Goal: Task Accomplishment & Management: Use online tool/utility

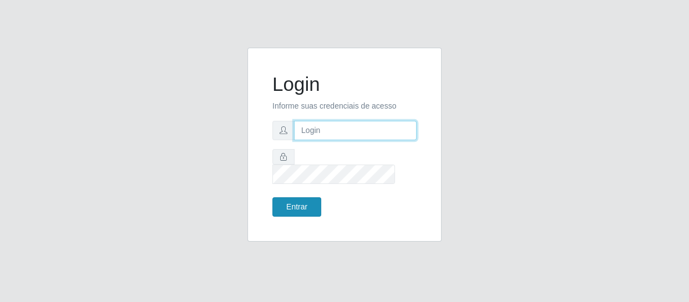
type input "[EMAIL_ADDRESS][DOMAIN_NAME]"
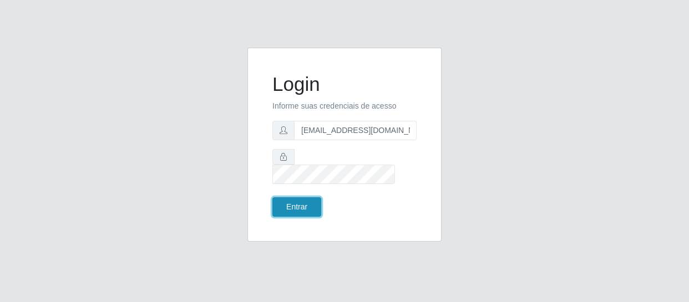
click at [314, 198] on button "Entrar" at bounding box center [296, 207] width 49 height 19
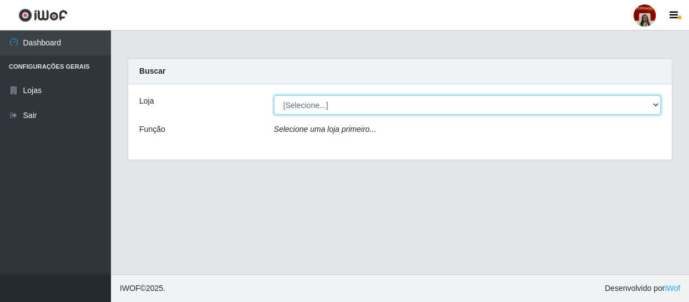
click at [356, 104] on select "[Selecione...] Mar Vermelho - Loja 04" at bounding box center [467, 104] width 387 height 19
select select "251"
click at [274, 95] on select "[Selecione...] Mar Vermelho - Loja 04" at bounding box center [467, 104] width 387 height 19
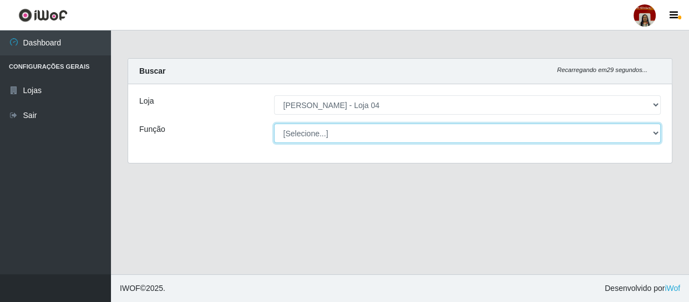
click at [373, 127] on select "[Selecione...] ASG ASG + ASG ++ Auxiliar de Depósito Auxiliar de Depósito + Aux…" at bounding box center [467, 133] width 387 height 19
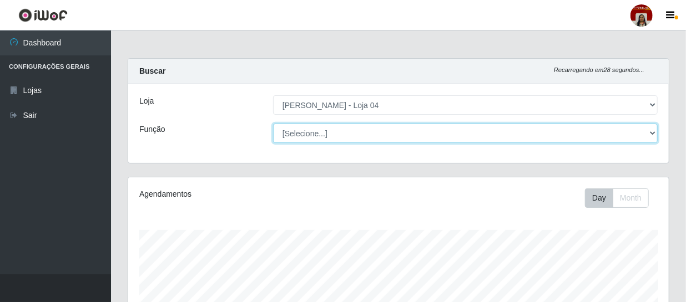
scroll to position [230, 541]
click at [273, 124] on select "[Selecione...] ASG ASG + ASG ++ Auxiliar de Depósito Auxiliar de Depósito + Aux…" at bounding box center [465, 133] width 385 height 19
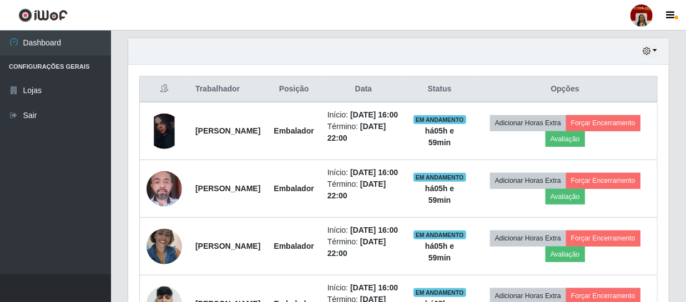
scroll to position [385, 0]
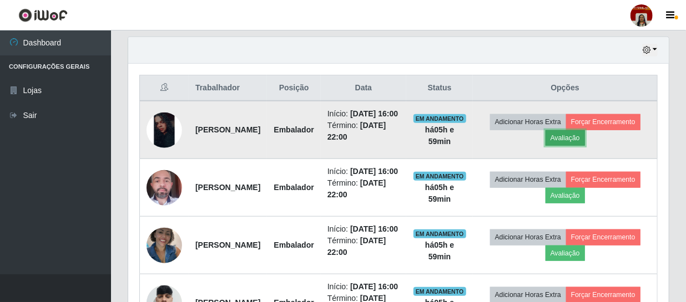
click at [585, 141] on button "Avaliação" at bounding box center [565, 138] width 39 height 16
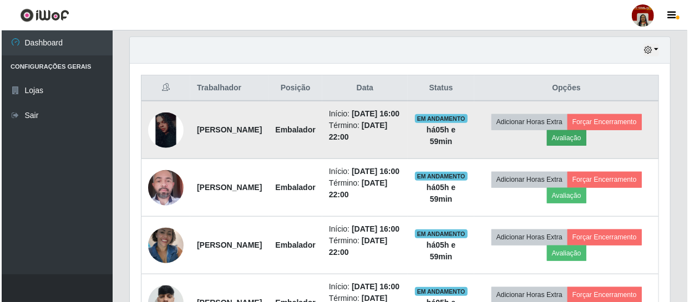
scroll to position [230, 536]
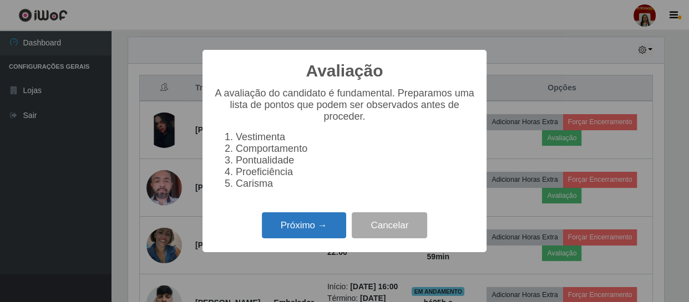
click at [335, 222] on button "Próximo →" at bounding box center [304, 226] width 84 height 26
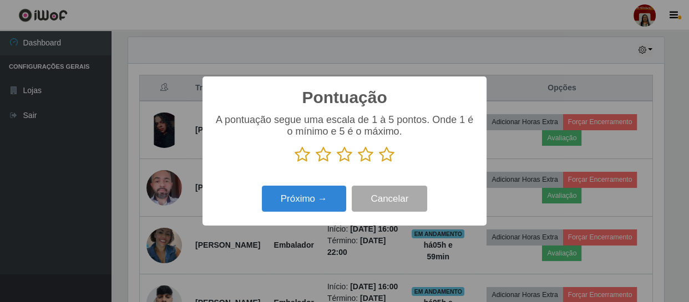
click at [385, 153] on icon at bounding box center [387, 155] width 16 height 17
click at [379, 163] on input "radio" at bounding box center [379, 163] width 0 height 0
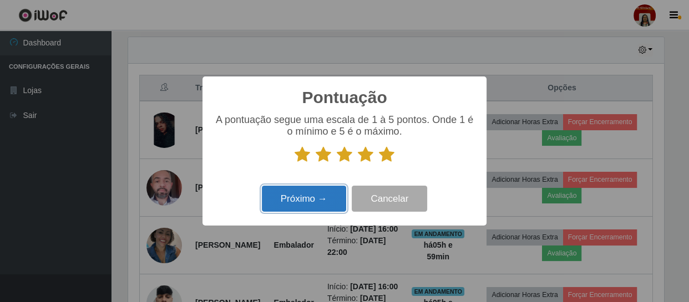
click at [333, 194] on button "Próximo →" at bounding box center [304, 199] width 84 height 26
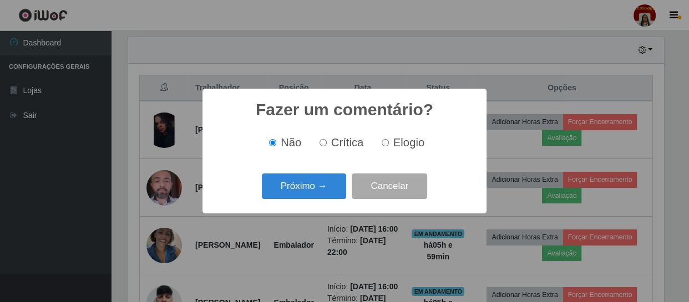
click at [333, 194] on button "Próximo →" at bounding box center [304, 187] width 84 height 26
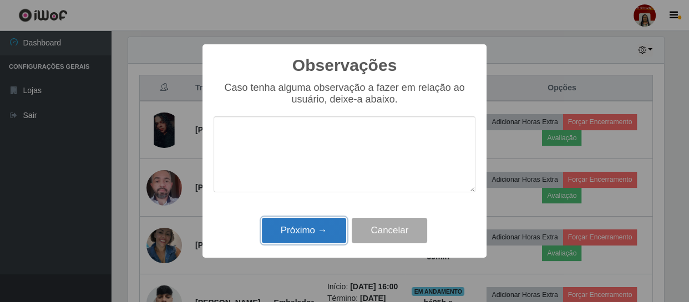
click at [334, 230] on button "Próximo →" at bounding box center [304, 231] width 84 height 26
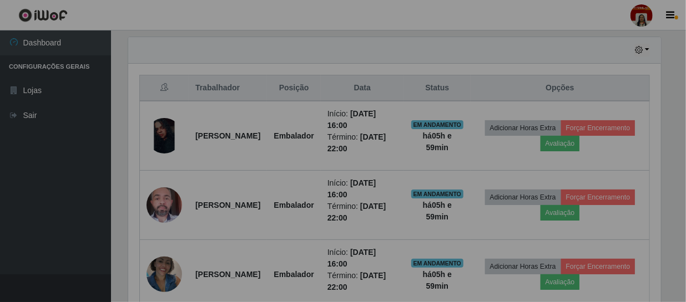
scroll to position [230, 541]
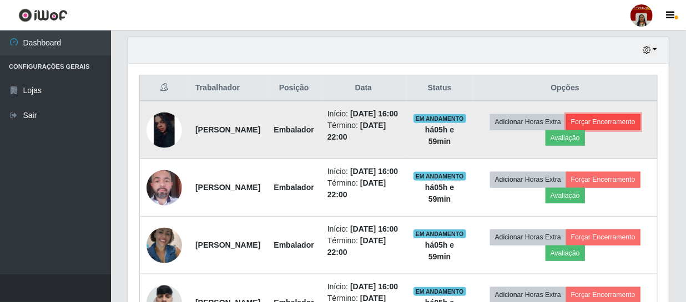
click at [566, 130] on button "Forçar Encerramento" at bounding box center [603, 122] width 74 height 16
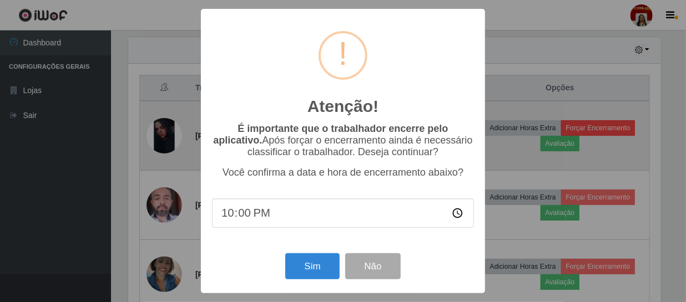
scroll to position [230, 536]
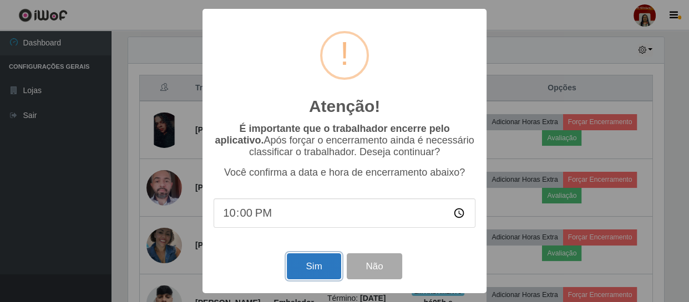
click at [316, 269] on button "Sim" at bounding box center [314, 267] width 54 height 26
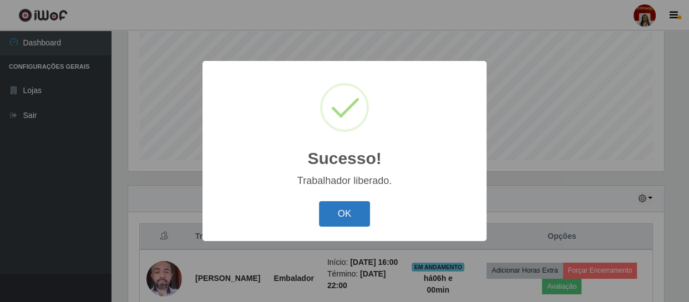
click at [345, 210] on button "OK" at bounding box center [345, 214] width 52 height 26
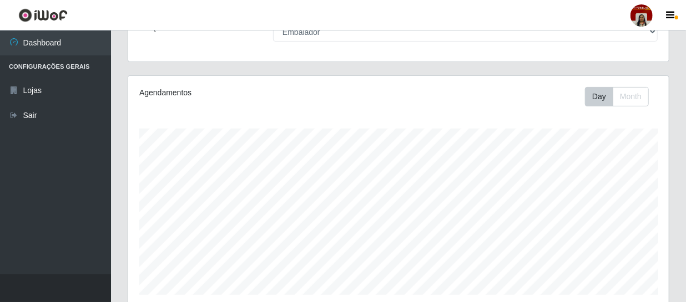
scroll to position [0, 0]
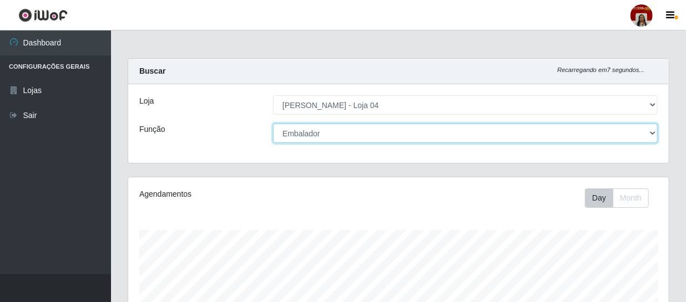
click at [336, 132] on select "[Selecione...] ASG ASG + ASG ++ Auxiliar de Depósito Auxiliar de Depósito + Aux…" at bounding box center [465, 133] width 385 height 19
click at [273, 124] on select "[Selecione...] ASG ASG + ASG ++ Auxiliar de Depósito Auxiliar de Depósito + Aux…" at bounding box center [465, 133] width 385 height 19
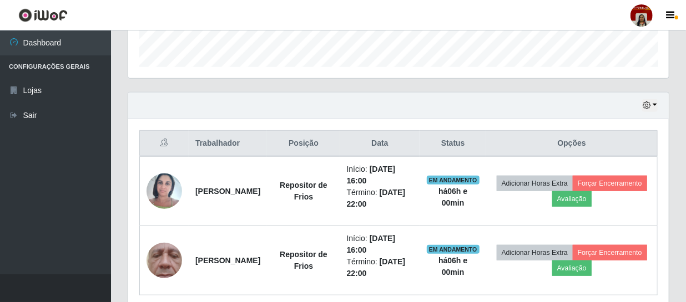
scroll to position [349, 0]
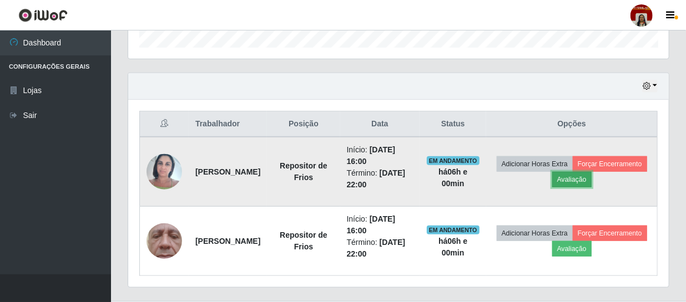
click at [592, 176] on button "Avaliação" at bounding box center [571, 180] width 39 height 16
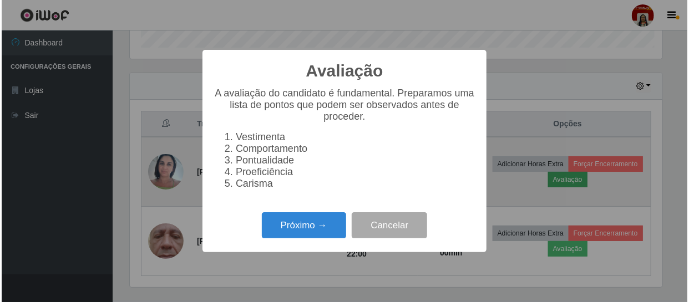
scroll to position [230, 536]
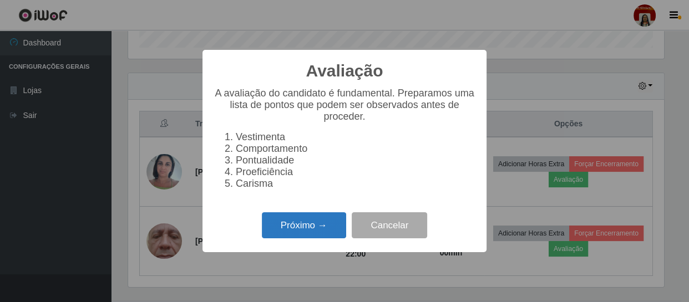
click at [322, 234] on button "Próximo →" at bounding box center [304, 226] width 84 height 26
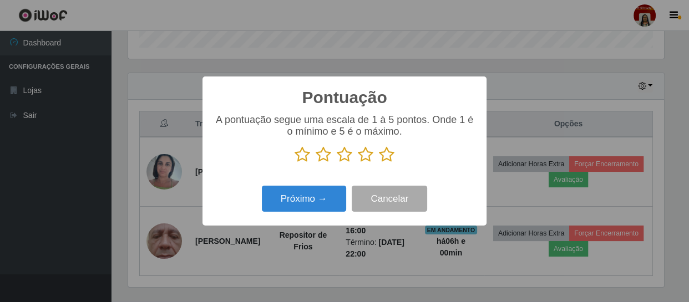
click at [390, 155] on icon at bounding box center [387, 155] width 16 height 17
click at [379, 163] on input "radio" at bounding box center [379, 163] width 0 height 0
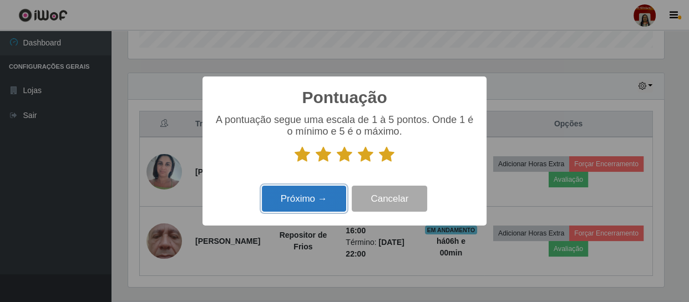
click at [317, 199] on button "Próximo →" at bounding box center [304, 199] width 84 height 26
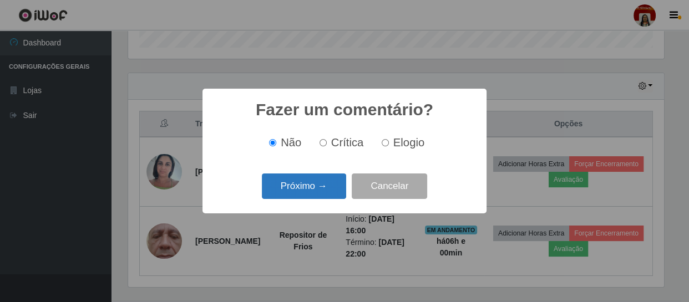
click at [322, 185] on button "Próximo →" at bounding box center [304, 187] width 84 height 26
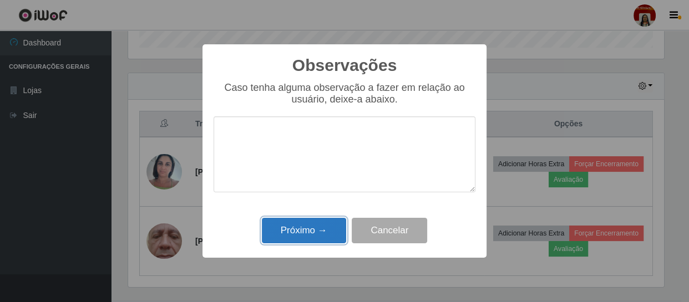
click at [322, 227] on button "Próximo →" at bounding box center [304, 231] width 84 height 26
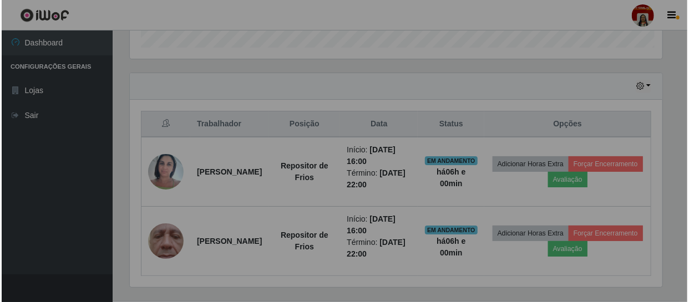
scroll to position [230, 541]
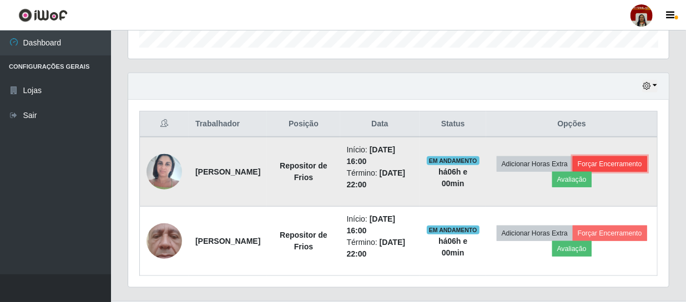
click at [573, 172] on button "Forçar Encerramento" at bounding box center [610, 165] width 74 height 16
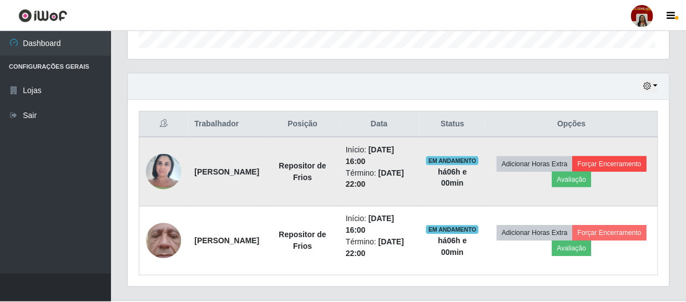
scroll to position [230, 536]
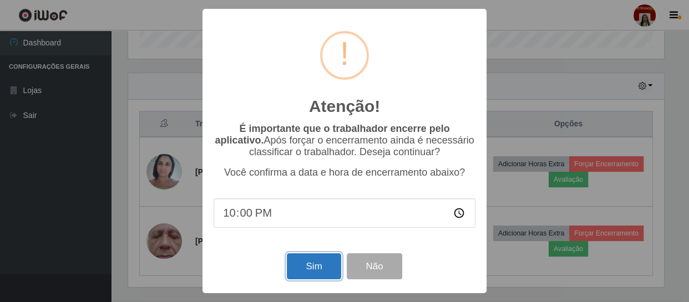
click at [323, 264] on button "Sim" at bounding box center [314, 267] width 54 height 26
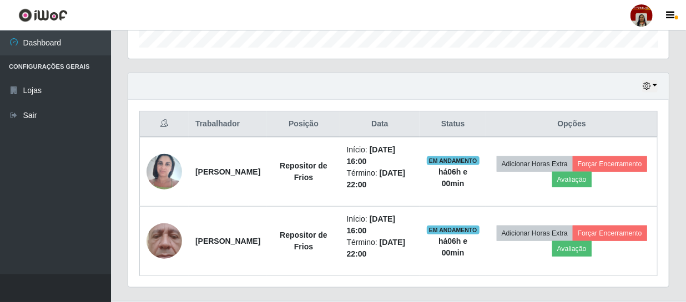
scroll to position [0, 0]
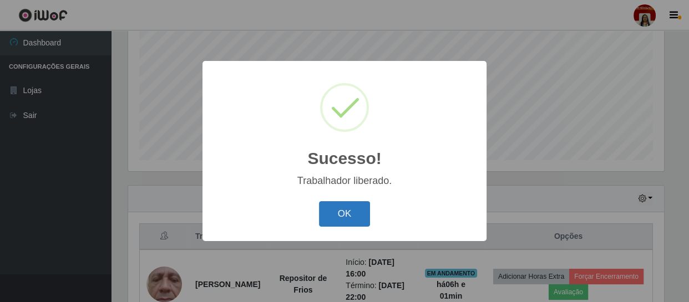
click at [346, 211] on button "OK" at bounding box center [345, 214] width 52 height 26
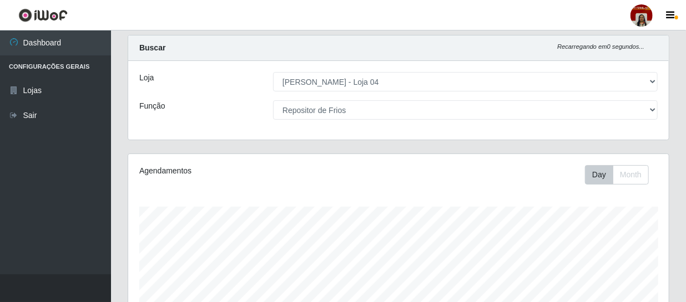
scroll to position [16, 0]
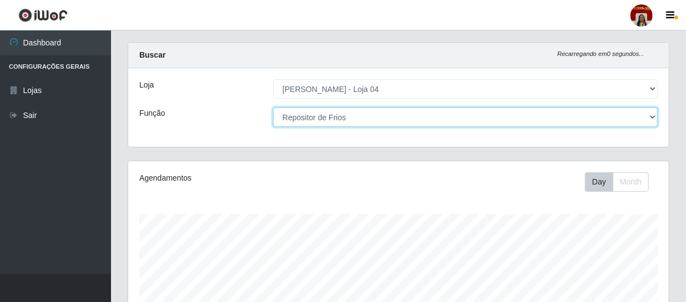
click at [397, 115] on select "[Selecione...] ASG ASG + ASG ++ Auxiliar de Depósito Auxiliar de Depósito + Aux…" at bounding box center [465, 117] width 385 height 19
click at [273, 108] on select "[Selecione...] ASG ASG + ASG ++ Auxiliar de Depósito Auxiliar de Depósito + Aux…" at bounding box center [465, 117] width 385 height 19
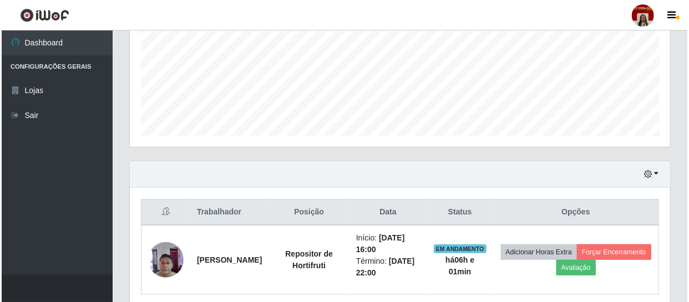
scroll to position [305, 0]
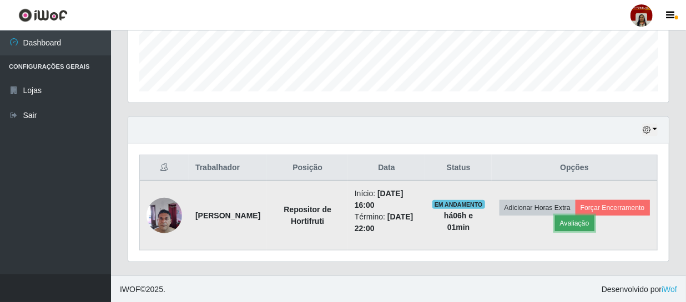
click at [594, 220] on button "Avaliação" at bounding box center [574, 224] width 39 height 16
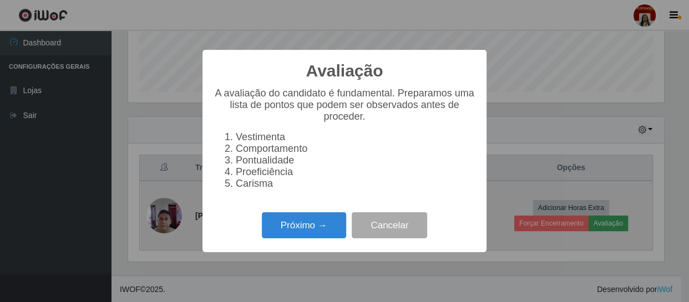
scroll to position [230, 536]
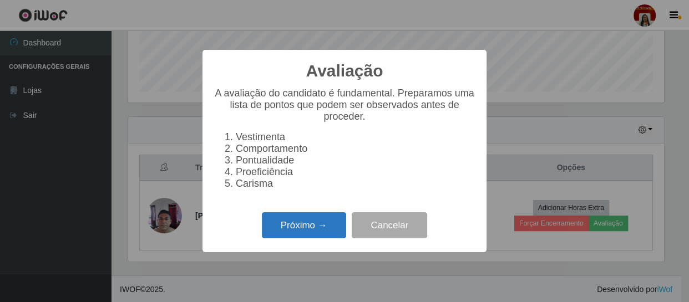
click at [338, 229] on button "Próximo →" at bounding box center [304, 226] width 84 height 26
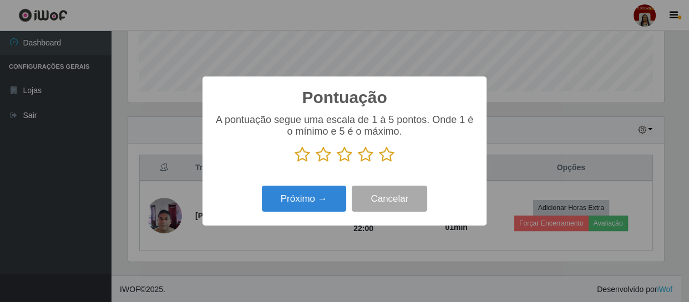
scroll to position [554741, 554435]
click at [388, 157] on icon at bounding box center [387, 155] width 16 height 17
click at [379, 163] on input "radio" at bounding box center [379, 163] width 0 height 0
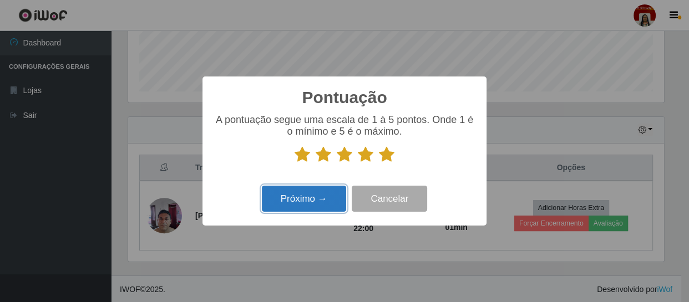
click at [305, 200] on button "Próximo →" at bounding box center [304, 199] width 84 height 26
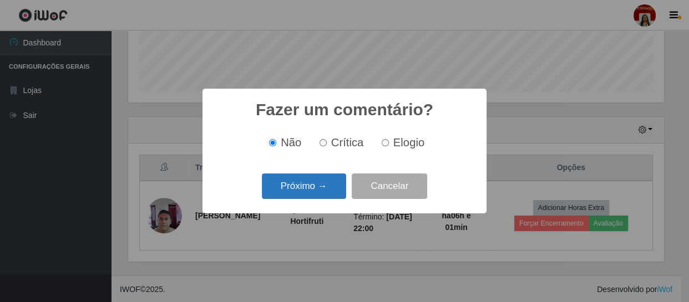
click at [313, 191] on button "Próximo →" at bounding box center [304, 187] width 84 height 26
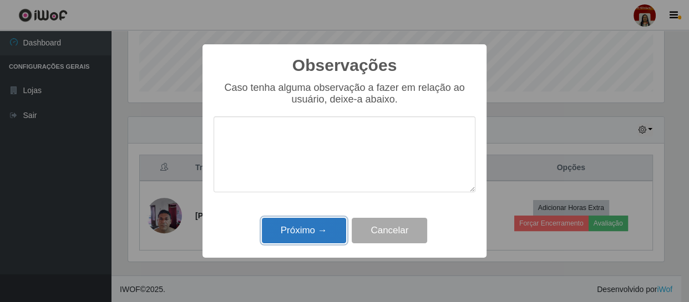
click at [326, 233] on button "Próximo →" at bounding box center [304, 231] width 84 height 26
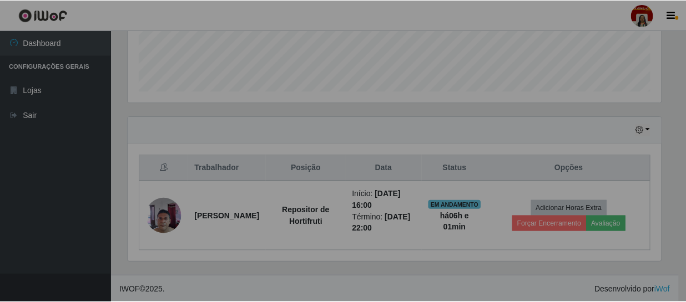
scroll to position [230, 541]
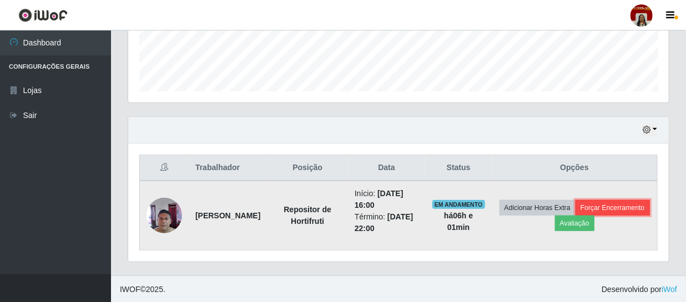
click at [576, 216] on button "Forçar Encerramento" at bounding box center [613, 208] width 74 height 16
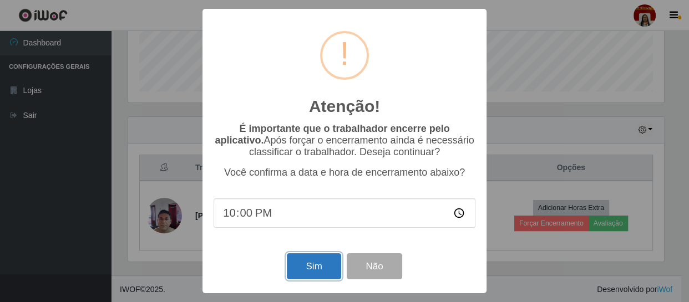
click at [325, 265] on button "Sim" at bounding box center [314, 267] width 54 height 26
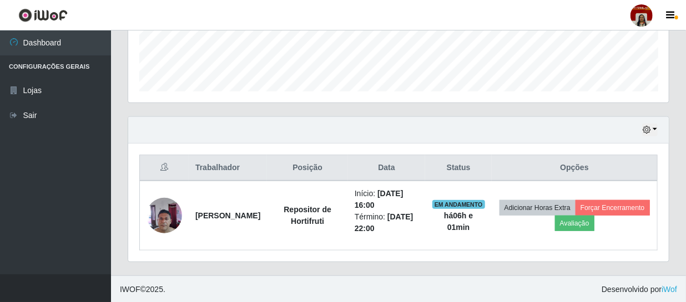
scroll to position [554741, 554435]
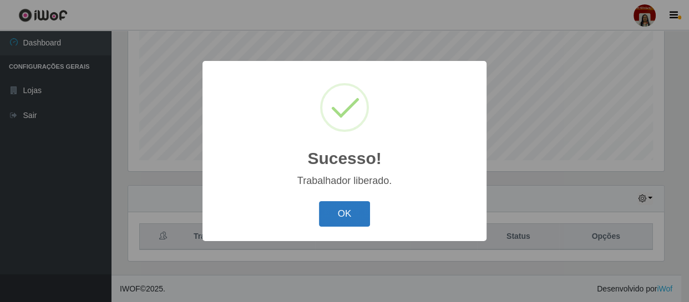
click at [344, 208] on button "OK" at bounding box center [345, 214] width 52 height 26
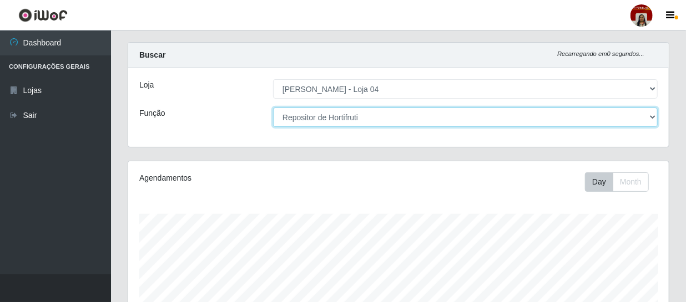
click at [428, 119] on select "[Selecione...] ASG ASG + ASG ++ Auxiliar de Depósito Auxiliar de Depósito + Aux…" at bounding box center [465, 117] width 385 height 19
click at [273, 108] on select "[Selecione...] ASG ASG + ASG ++ Auxiliar de Depósito Auxiliar de Depósito + Aux…" at bounding box center [465, 117] width 385 height 19
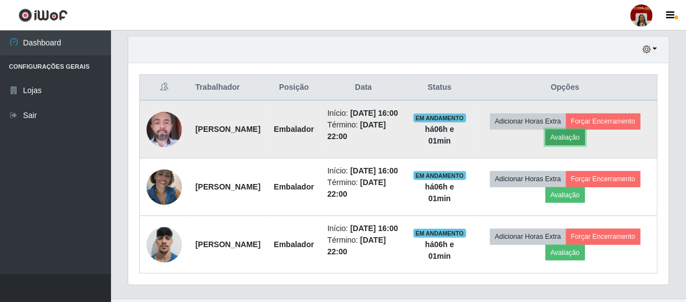
click at [585, 141] on button "Avaliação" at bounding box center [565, 138] width 39 height 16
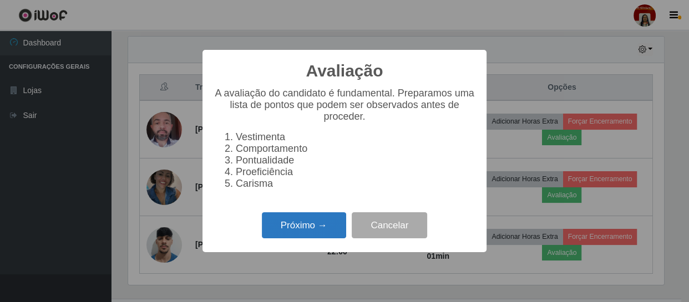
click at [329, 227] on button "Próximo →" at bounding box center [304, 226] width 84 height 26
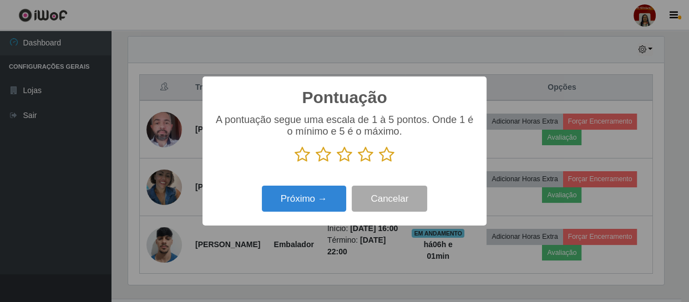
click at [388, 153] on icon at bounding box center [387, 155] width 16 height 17
click at [379, 163] on input "radio" at bounding box center [379, 163] width 0 height 0
click at [319, 186] on div "Próximo → Cancelar" at bounding box center [345, 199] width 262 height 32
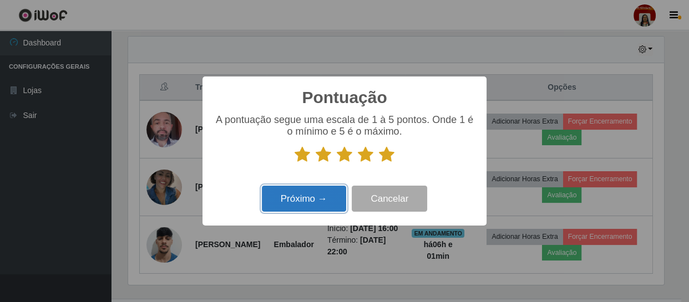
click at [319, 194] on button "Próximo →" at bounding box center [304, 199] width 84 height 26
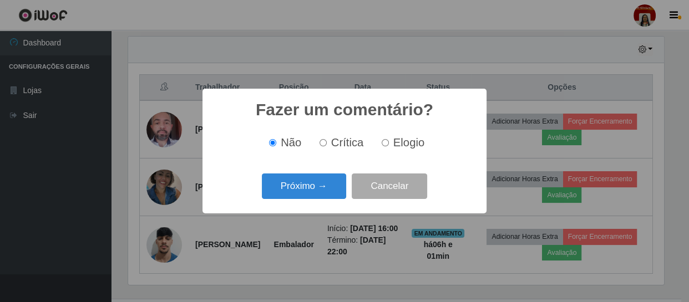
click at [319, 194] on button "Próximo →" at bounding box center [304, 187] width 84 height 26
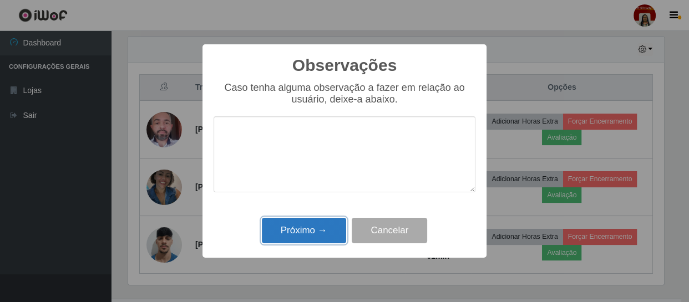
click at [317, 220] on button "Próximo →" at bounding box center [304, 231] width 84 height 26
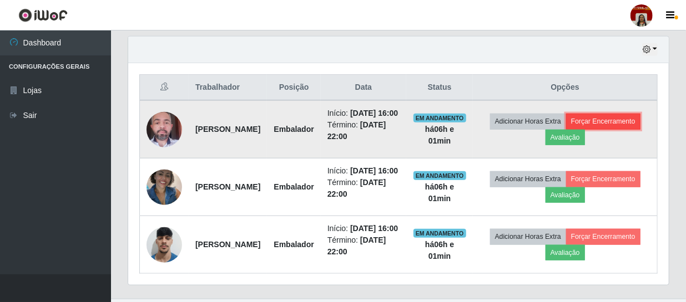
click at [566, 129] on button "Forçar Encerramento" at bounding box center [603, 122] width 74 height 16
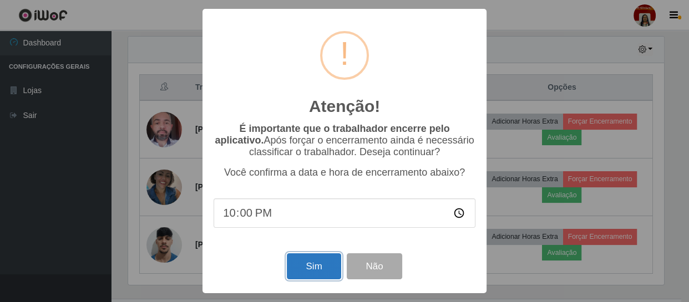
click at [318, 263] on button "Sim" at bounding box center [314, 267] width 54 height 26
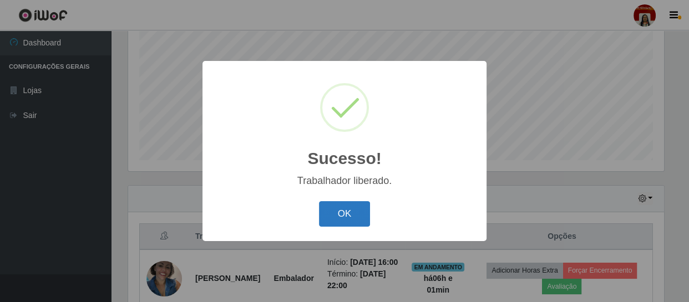
click at [350, 215] on button "OK" at bounding box center [345, 214] width 52 height 26
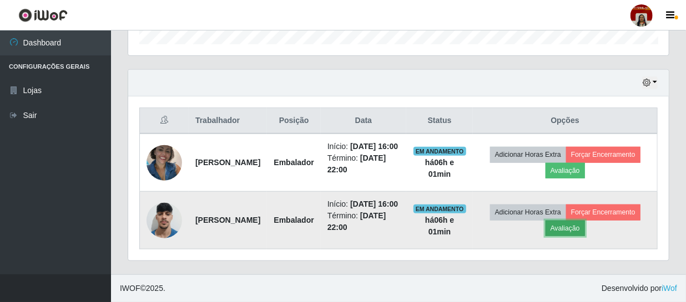
click at [585, 229] on button "Avaliação" at bounding box center [565, 229] width 39 height 16
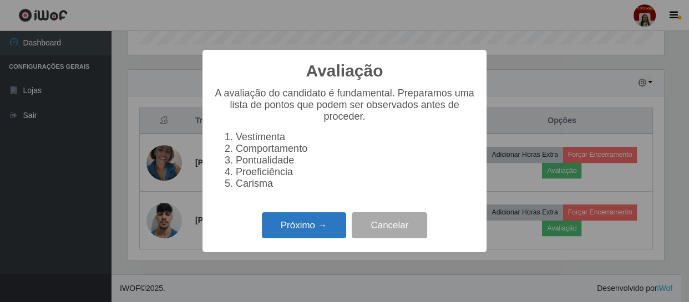
click at [331, 229] on button "Próximo →" at bounding box center [304, 226] width 84 height 26
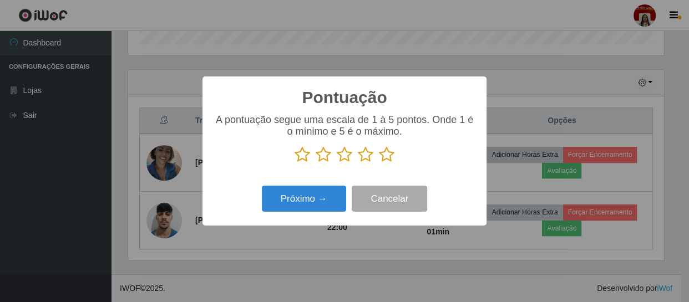
click at [383, 159] on icon at bounding box center [387, 155] width 16 height 17
click at [379, 163] on input "radio" at bounding box center [379, 163] width 0 height 0
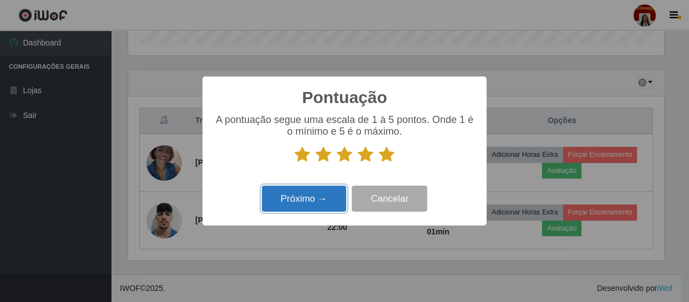
click at [332, 203] on button "Próximo →" at bounding box center [304, 199] width 84 height 26
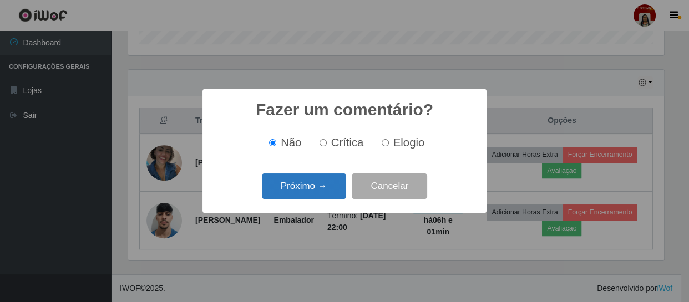
click at [336, 188] on button "Próximo →" at bounding box center [304, 187] width 84 height 26
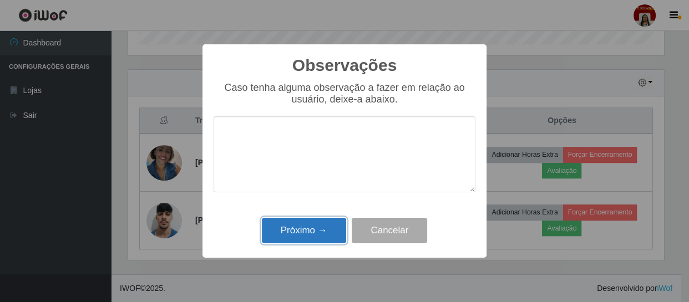
click at [321, 231] on button "Próximo →" at bounding box center [304, 231] width 84 height 26
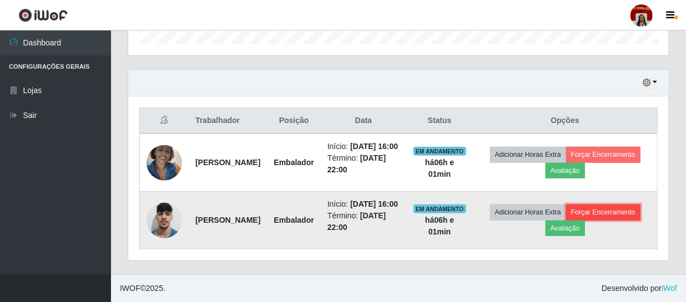
click at [566, 220] on button "Forçar Encerramento" at bounding box center [603, 213] width 74 height 16
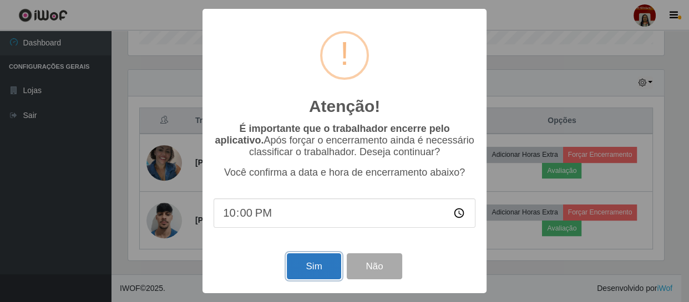
click at [315, 270] on button "Sim" at bounding box center [314, 267] width 54 height 26
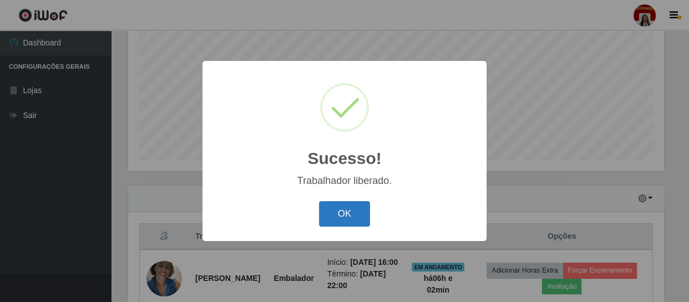
click at [354, 222] on button "OK" at bounding box center [345, 214] width 52 height 26
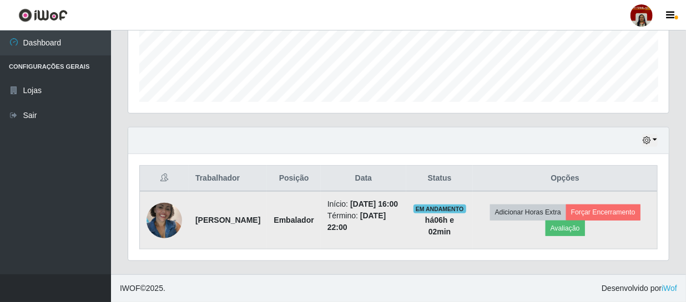
click at [164, 215] on img at bounding box center [165, 220] width 36 height 47
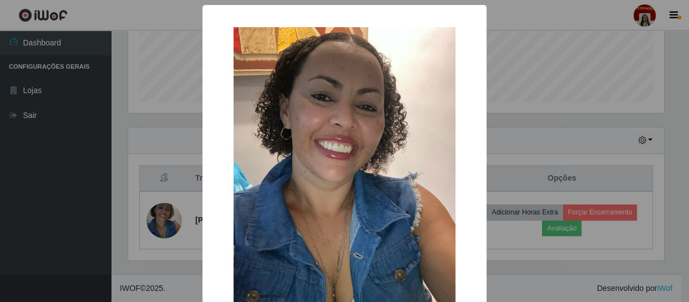
click at [111, 188] on div "× OK Cancel" at bounding box center [344, 151] width 689 height 302
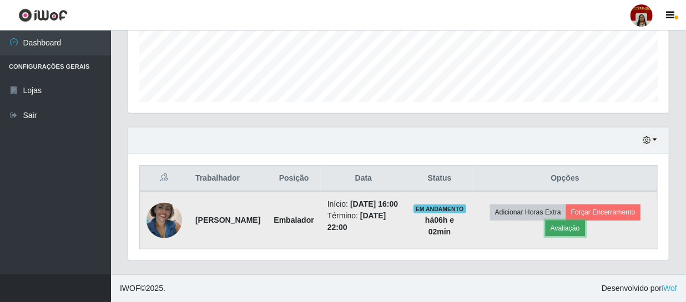
click at [585, 223] on button "Avaliação" at bounding box center [565, 229] width 39 height 16
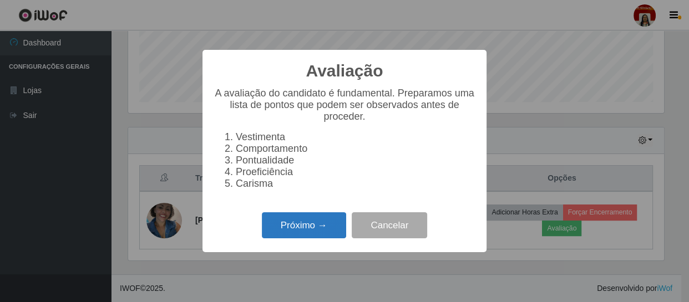
click at [324, 233] on button "Próximo →" at bounding box center [304, 226] width 84 height 26
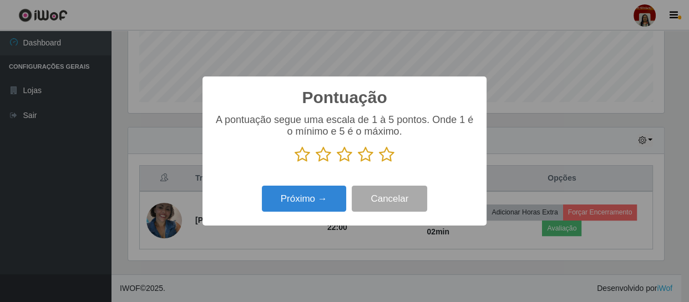
click at [383, 154] on icon at bounding box center [387, 155] width 16 height 17
click at [379, 163] on input "radio" at bounding box center [379, 163] width 0 height 0
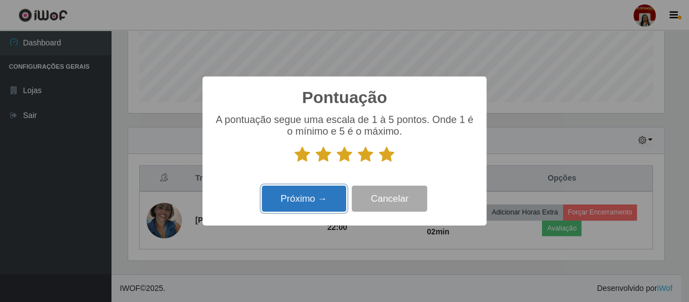
click at [320, 203] on button "Próximo →" at bounding box center [304, 199] width 84 height 26
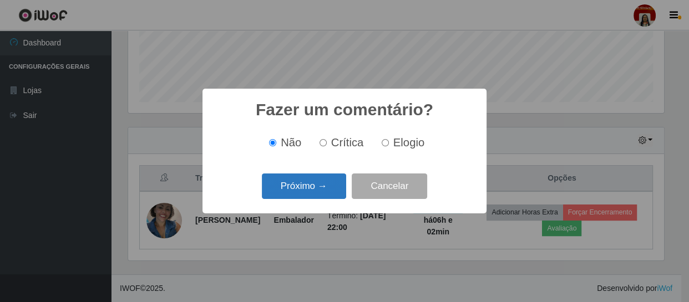
click at [332, 186] on button "Próximo →" at bounding box center [304, 187] width 84 height 26
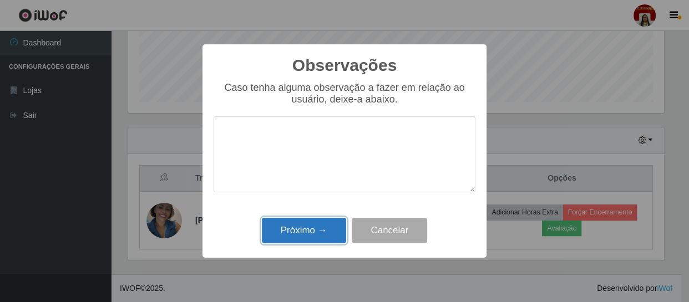
click at [328, 221] on button "Próximo →" at bounding box center [304, 231] width 84 height 26
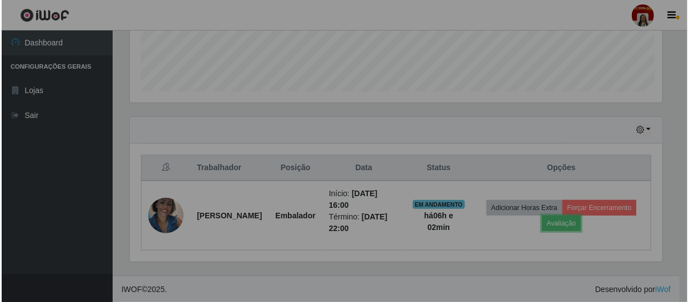
scroll to position [230, 541]
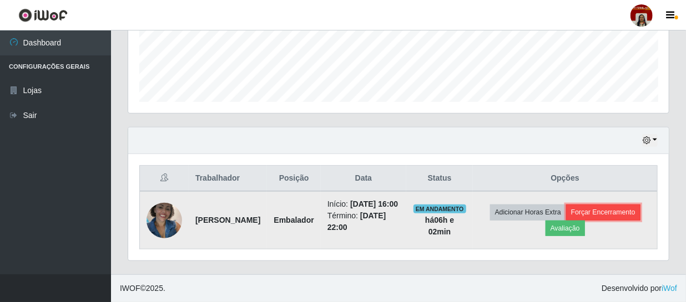
click at [566, 220] on button "Forçar Encerramento" at bounding box center [603, 213] width 74 height 16
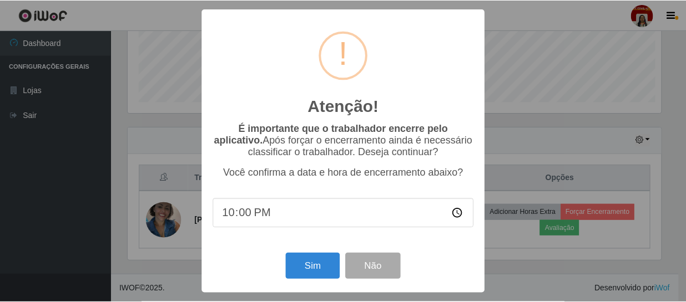
scroll to position [230, 536]
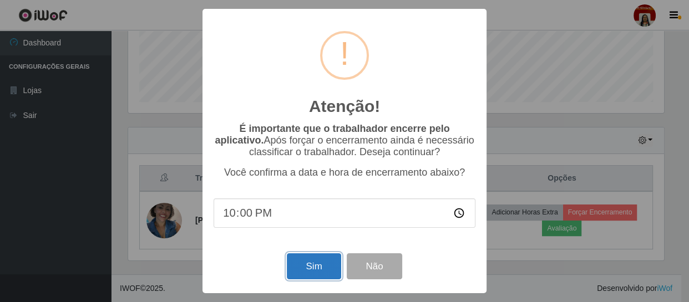
click at [316, 264] on button "Sim" at bounding box center [314, 267] width 54 height 26
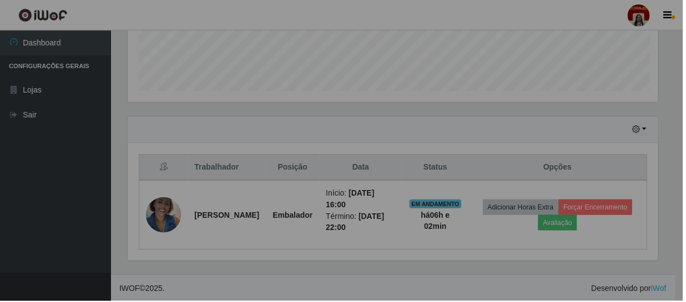
scroll to position [554741, 554430]
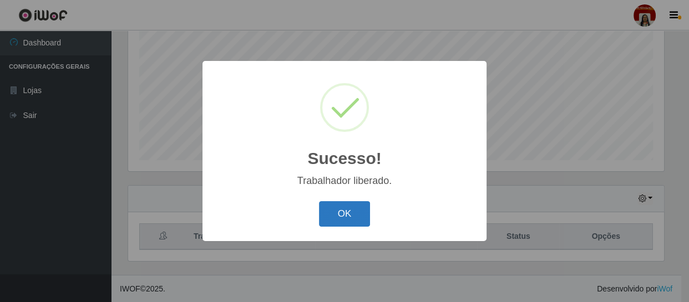
click at [366, 218] on button "OK" at bounding box center [345, 214] width 52 height 26
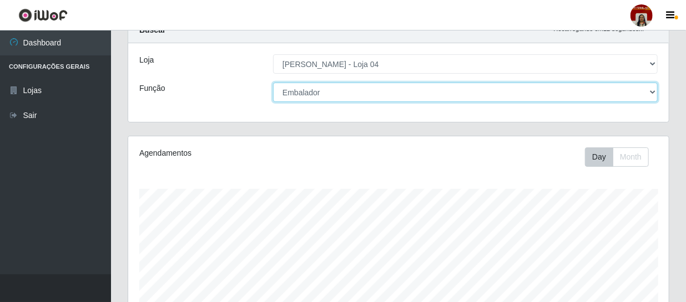
click at [417, 97] on select "[Selecione...] ASG ASG + ASG ++ Auxiliar de Depósito Auxiliar de Depósito + Aux…" at bounding box center [465, 92] width 385 height 19
click at [273, 83] on select "[Selecione...] ASG ASG + ASG ++ Auxiliar de Depósito Auxiliar de Depósito + Aux…" at bounding box center [465, 92] width 385 height 19
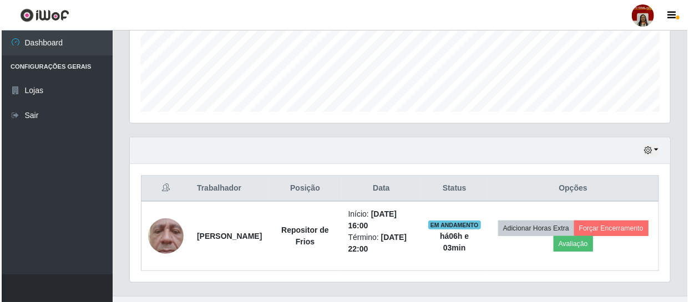
scroll to position [305, 0]
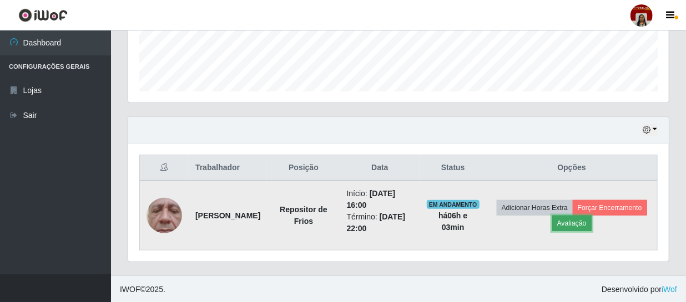
click at [592, 223] on button "Avaliação" at bounding box center [571, 224] width 39 height 16
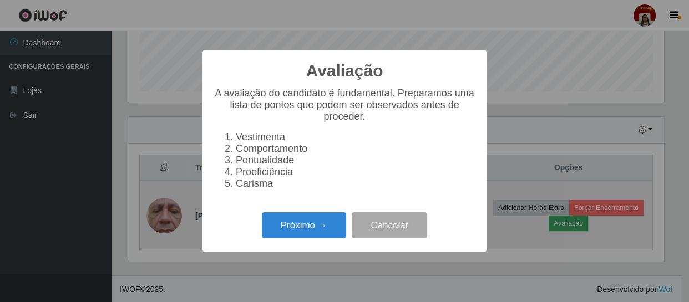
scroll to position [230, 536]
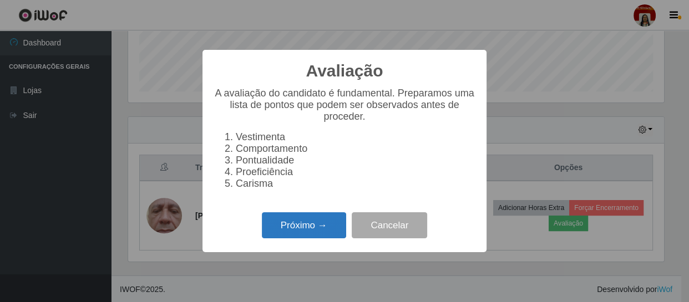
click at [292, 233] on button "Próximo →" at bounding box center [304, 226] width 84 height 26
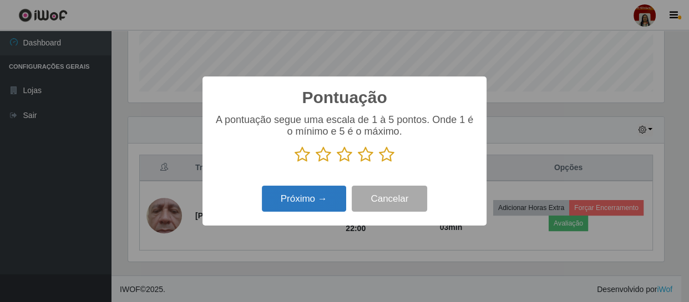
scroll to position [554741, 554435]
click at [389, 153] on icon at bounding box center [387, 155] width 16 height 17
click at [379, 163] on input "radio" at bounding box center [379, 163] width 0 height 0
click at [339, 191] on button "Próximo →" at bounding box center [304, 199] width 84 height 26
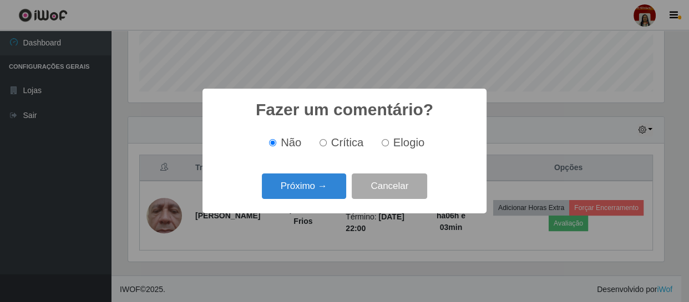
click at [339, 191] on button "Próximo →" at bounding box center [304, 187] width 84 height 26
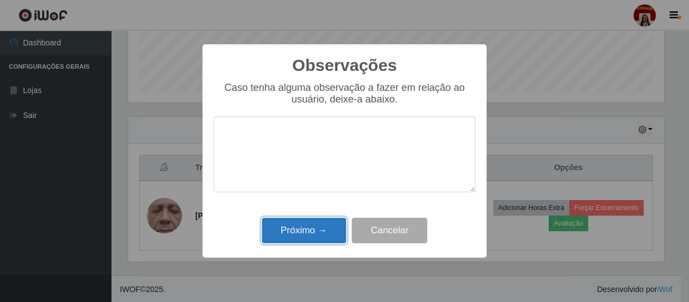
click at [322, 236] on button "Próximo →" at bounding box center [304, 231] width 84 height 26
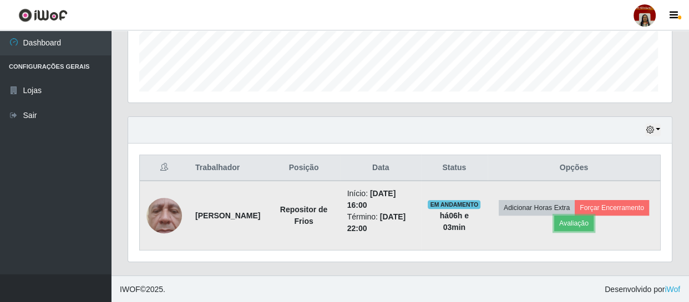
scroll to position [230, 541]
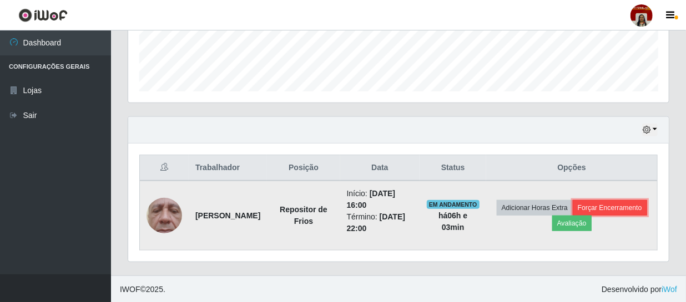
click at [573, 216] on button "Forçar Encerramento" at bounding box center [610, 208] width 74 height 16
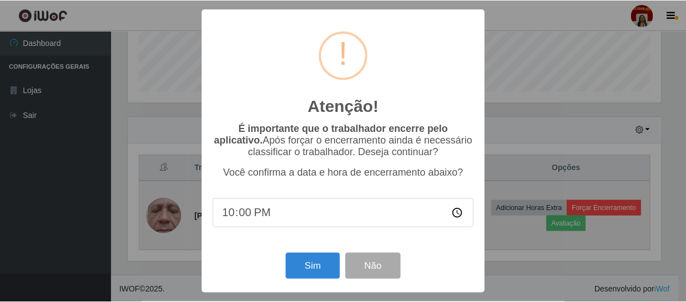
scroll to position [230, 536]
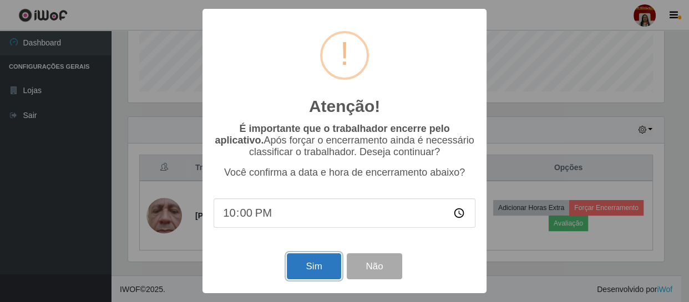
click at [317, 266] on button "Sim" at bounding box center [314, 267] width 54 height 26
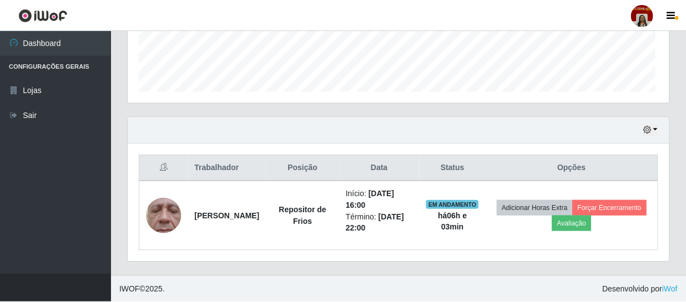
scroll to position [230, 541]
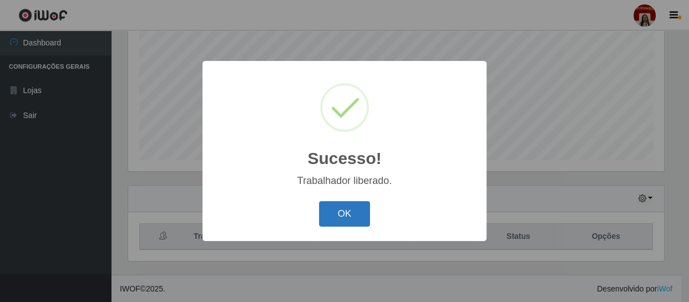
click at [343, 204] on button "OK" at bounding box center [345, 214] width 52 height 26
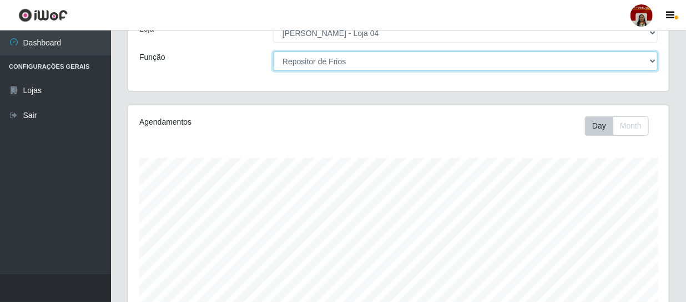
click at [427, 57] on select "[Selecione...] ASG ASG + ASG ++ Auxiliar de Depósito Auxiliar de Depósito + Aux…" at bounding box center [465, 61] width 385 height 19
click at [273, 52] on select "[Selecione...] ASG ASG + ASG ++ Auxiliar de Depósito Auxiliar de Depósito + Aux…" at bounding box center [465, 61] width 385 height 19
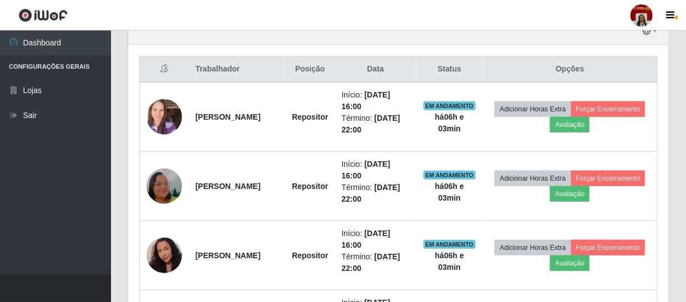
scroll to position [406, 0]
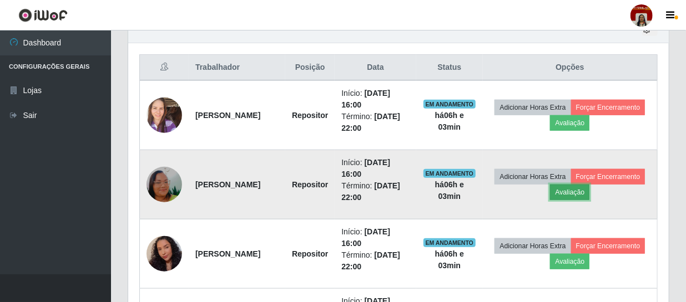
click at [589, 191] on button "Avaliação" at bounding box center [569, 193] width 39 height 16
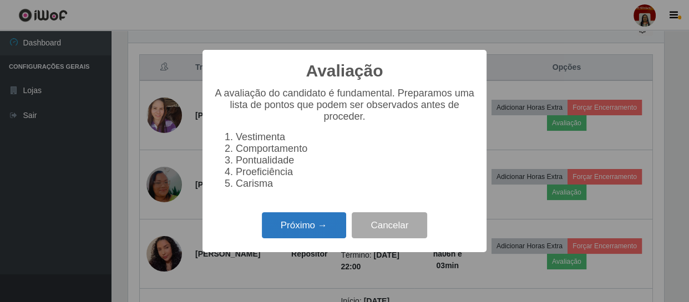
click at [330, 228] on button "Próximo →" at bounding box center [304, 226] width 84 height 26
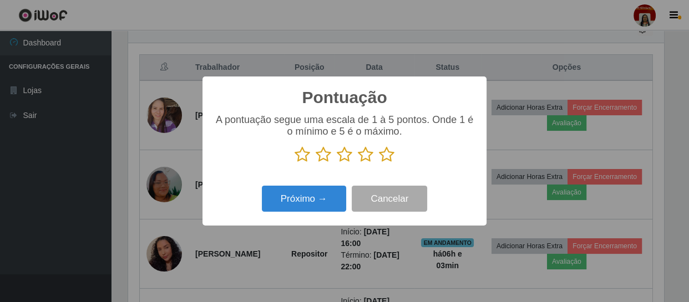
click at [386, 156] on icon at bounding box center [387, 155] width 16 height 17
click at [379, 163] on input "radio" at bounding box center [379, 163] width 0 height 0
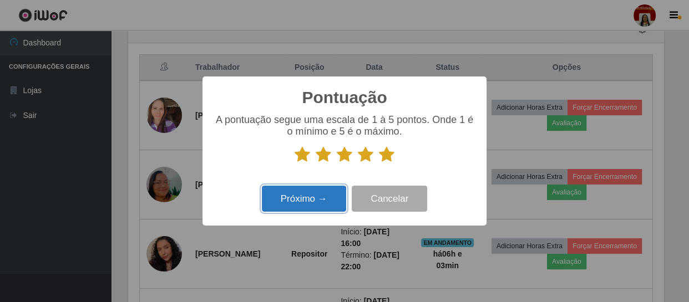
click at [310, 202] on button "Próximo →" at bounding box center [304, 199] width 84 height 26
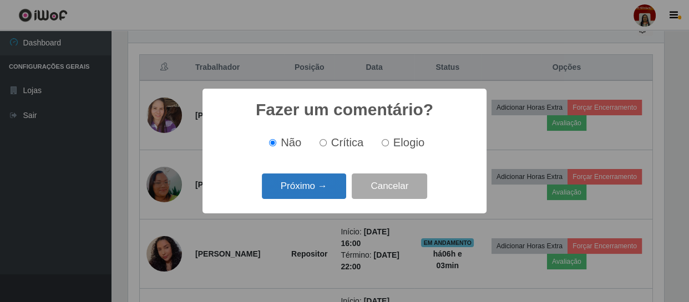
click at [324, 190] on button "Próximo →" at bounding box center [304, 187] width 84 height 26
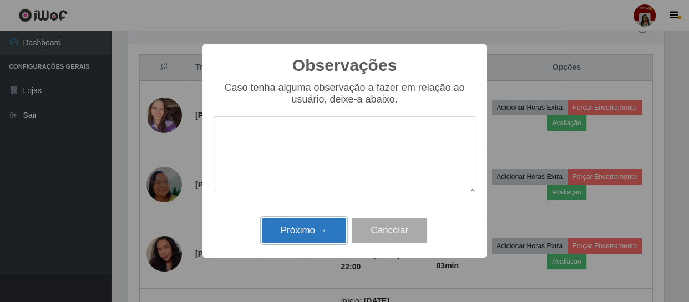
click at [311, 236] on button "Próximo →" at bounding box center [304, 231] width 84 height 26
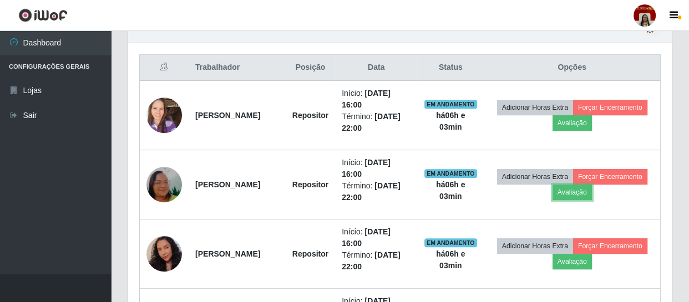
scroll to position [230, 541]
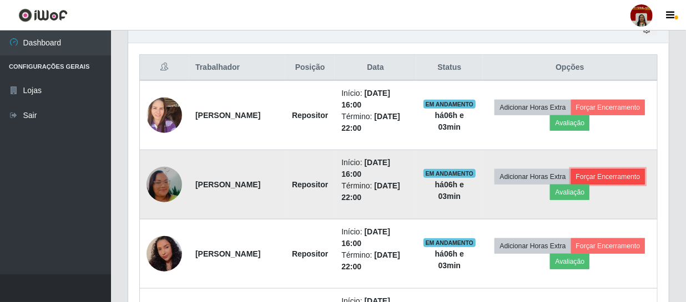
click at [571, 185] on button "Forçar Encerramento" at bounding box center [608, 177] width 74 height 16
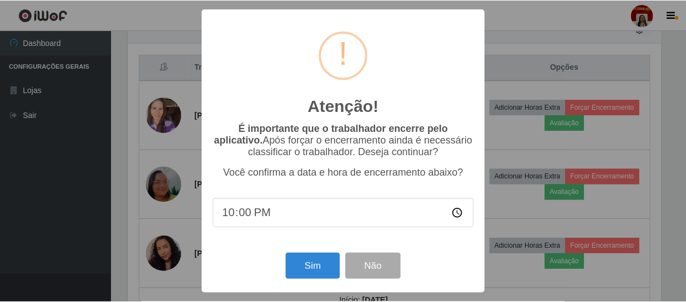
scroll to position [230, 536]
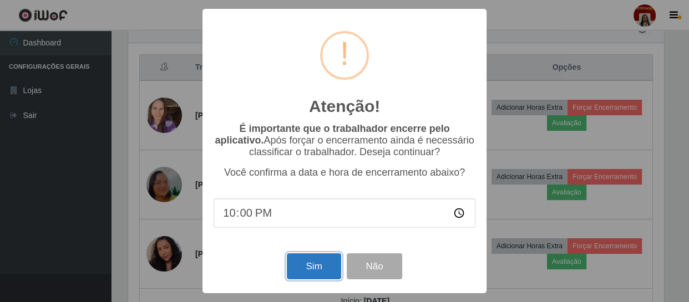
click at [311, 266] on button "Sim" at bounding box center [314, 267] width 54 height 26
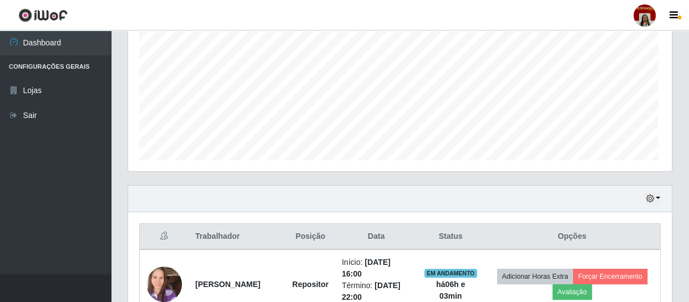
scroll to position [554741, 554435]
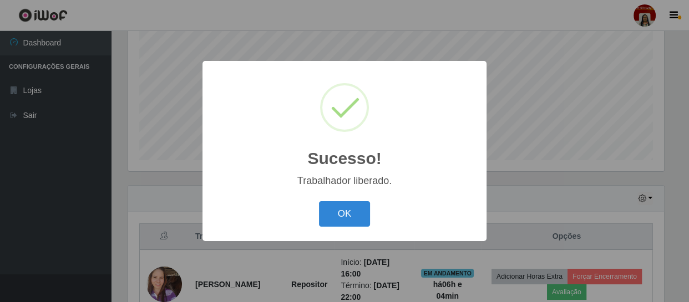
click at [336, 211] on button "OK" at bounding box center [345, 214] width 52 height 26
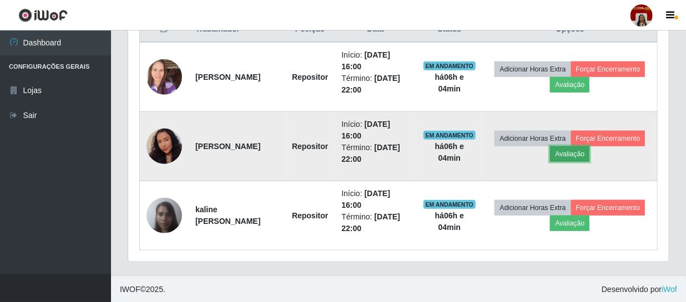
click at [589, 152] on button "Avaliação" at bounding box center [569, 155] width 39 height 16
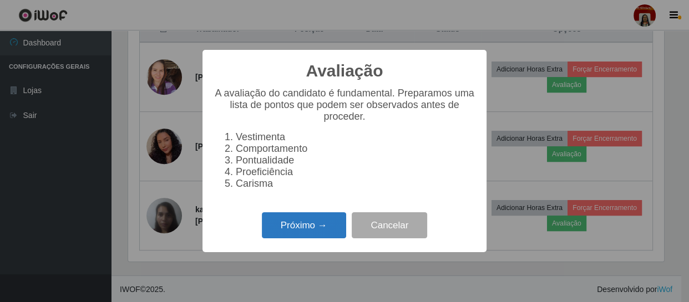
click at [333, 228] on button "Próximo →" at bounding box center [304, 226] width 84 height 26
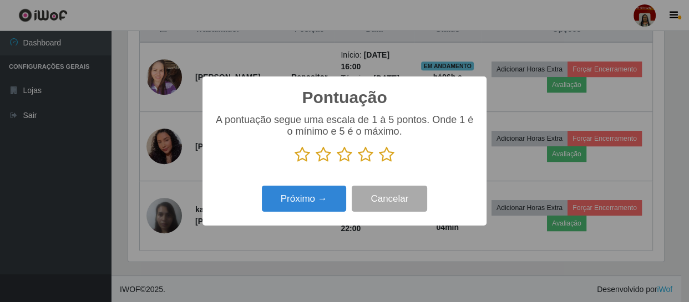
click at [390, 157] on icon at bounding box center [387, 155] width 16 height 17
click at [379, 163] on input "radio" at bounding box center [379, 163] width 0 height 0
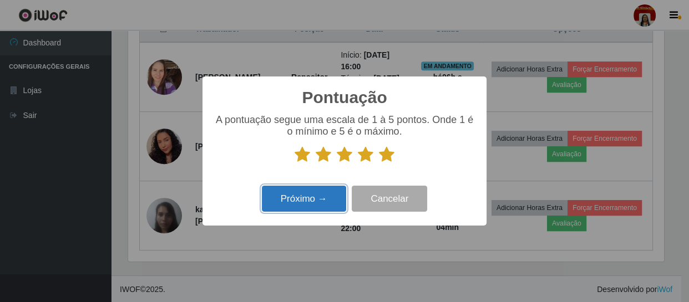
click at [316, 199] on button "Próximo →" at bounding box center [304, 199] width 84 height 26
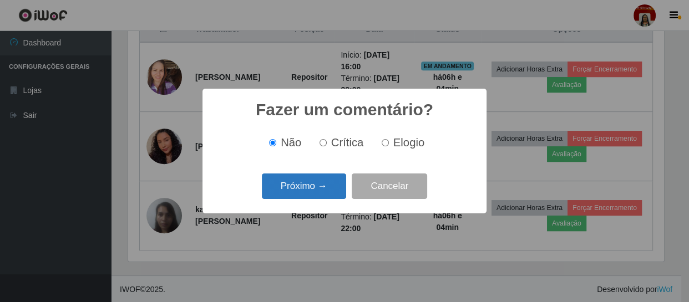
click at [316, 190] on button "Próximo →" at bounding box center [304, 187] width 84 height 26
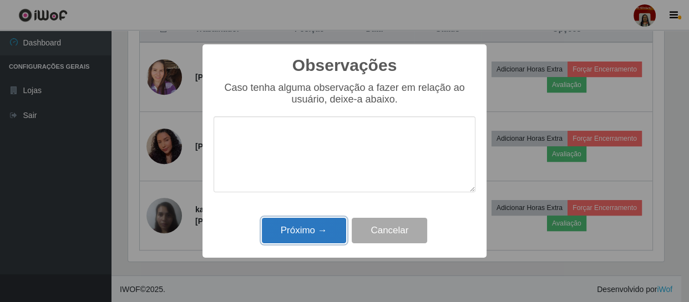
click at [327, 231] on button "Próximo →" at bounding box center [304, 231] width 84 height 26
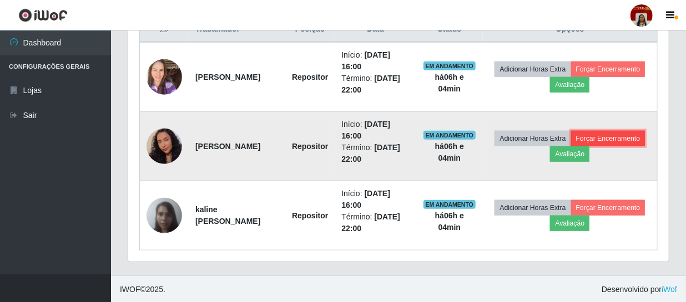
click at [571, 147] on button "Forçar Encerramento" at bounding box center [608, 139] width 74 height 16
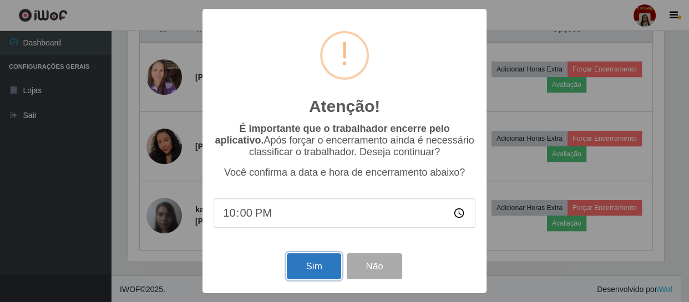
click at [321, 275] on button "Sim" at bounding box center [314, 267] width 54 height 26
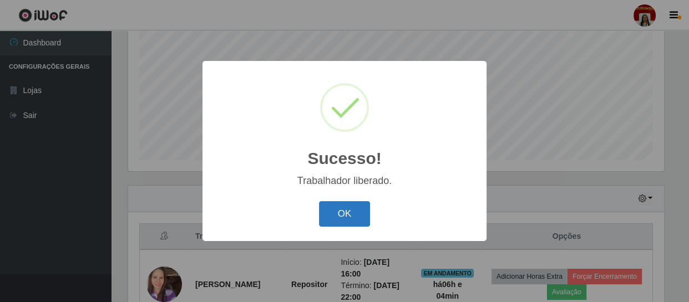
click at [341, 216] on button "OK" at bounding box center [345, 214] width 52 height 26
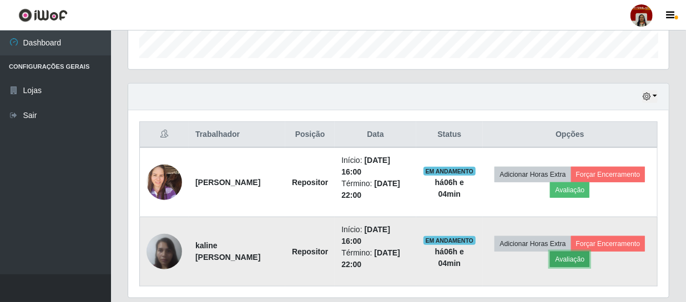
click at [589, 255] on button "Avaliação" at bounding box center [569, 260] width 39 height 16
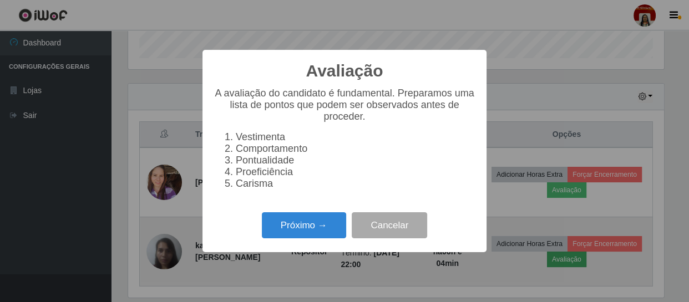
scroll to position [230, 536]
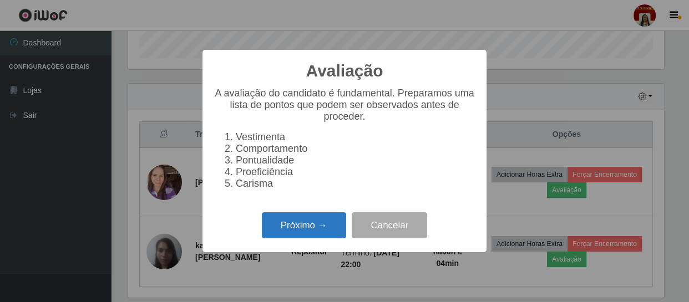
click at [301, 228] on button "Próximo →" at bounding box center [304, 226] width 84 height 26
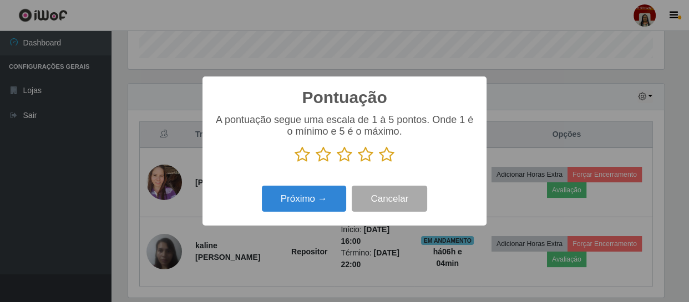
click at [390, 161] on icon at bounding box center [387, 155] width 16 height 17
click at [379, 163] on input "radio" at bounding box center [379, 163] width 0 height 0
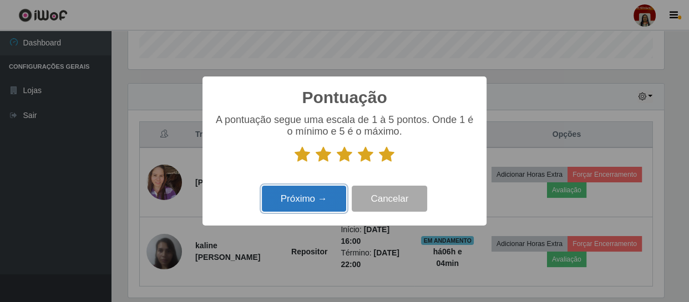
click at [342, 204] on button "Próximo →" at bounding box center [304, 199] width 84 height 26
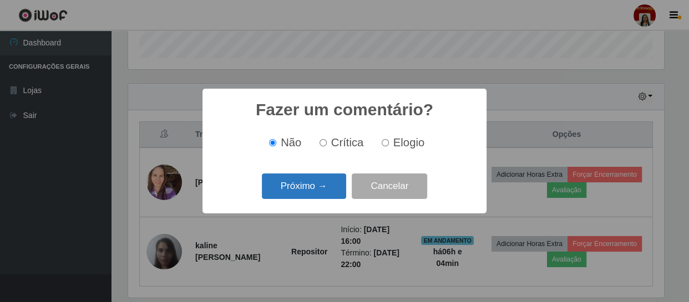
click at [336, 194] on button "Próximo →" at bounding box center [304, 187] width 84 height 26
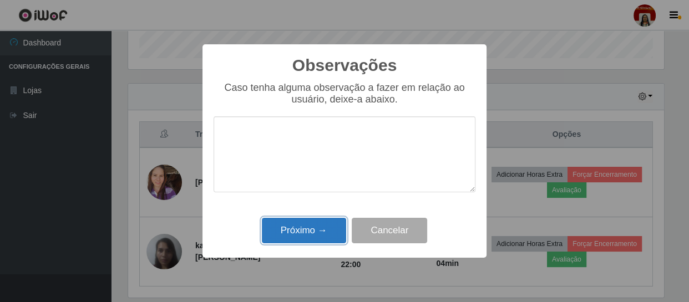
click at [330, 224] on button "Próximo →" at bounding box center [304, 231] width 84 height 26
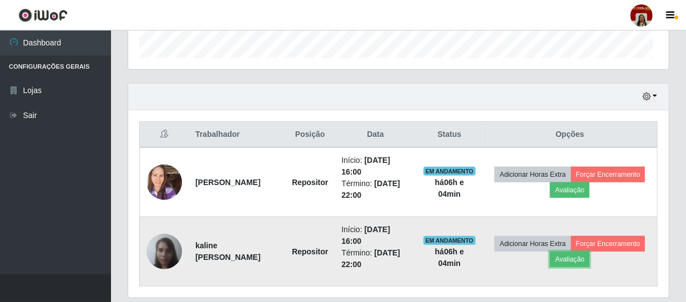
scroll to position [230, 541]
click at [571, 252] on button "Forçar Encerramento" at bounding box center [608, 244] width 74 height 16
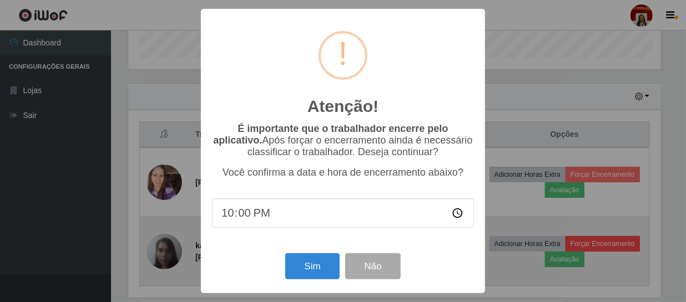
scroll to position [230, 536]
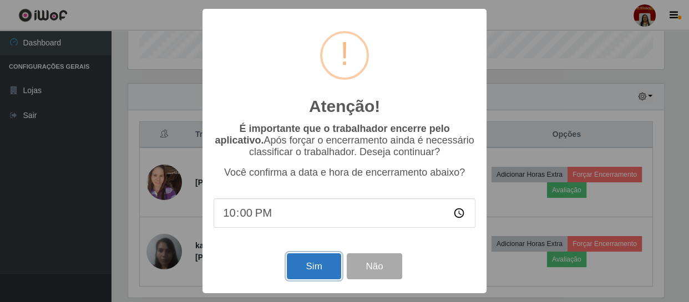
click at [315, 270] on button "Sim" at bounding box center [314, 267] width 54 height 26
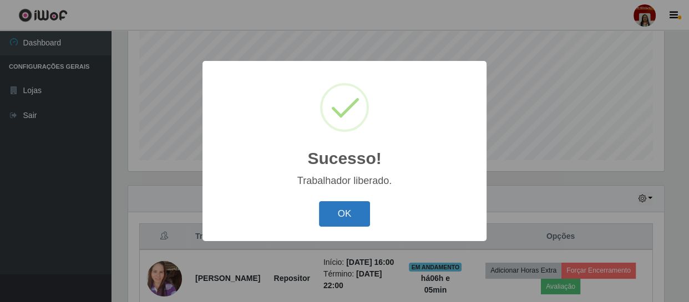
click at [366, 220] on button "OK" at bounding box center [345, 214] width 52 height 26
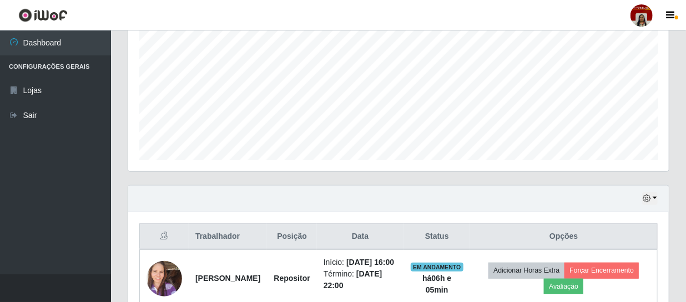
scroll to position [305, 0]
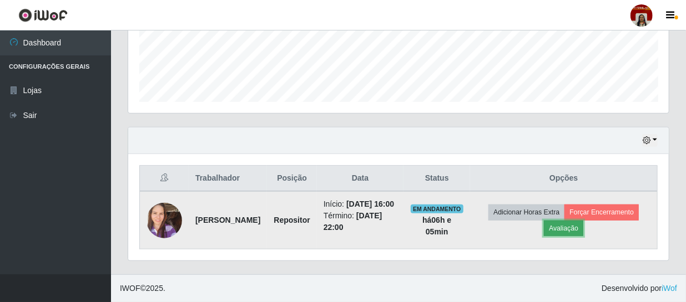
click at [583, 221] on button "Avaliação" at bounding box center [563, 229] width 39 height 16
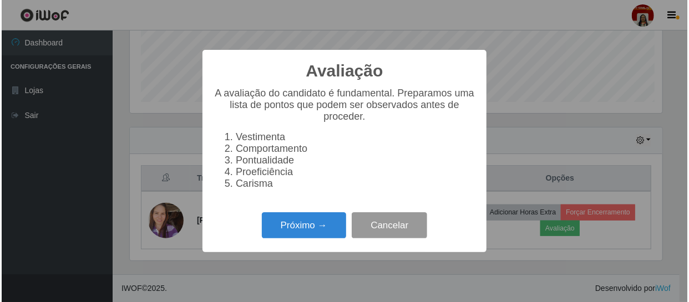
scroll to position [230, 536]
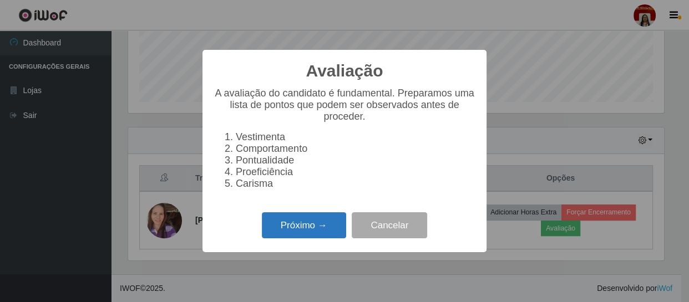
click at [316, 229] on button "Próximo →" at bounding box center [304, 226] width 84 height 26
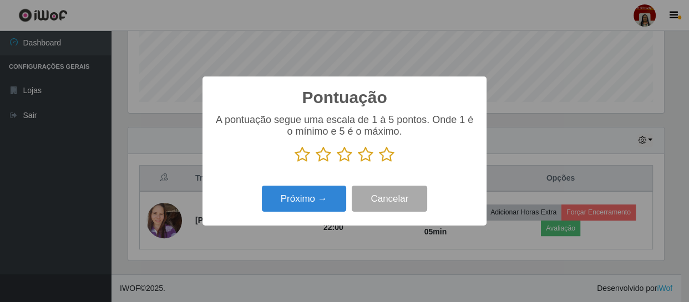
scroll to position [554741, 554435]
click at [382, 158] on icon at bounding box center [387, 155] width 16 height 17
click at [379, 163] on input "radio" at bounding box center [379, 163] width 0 height 0
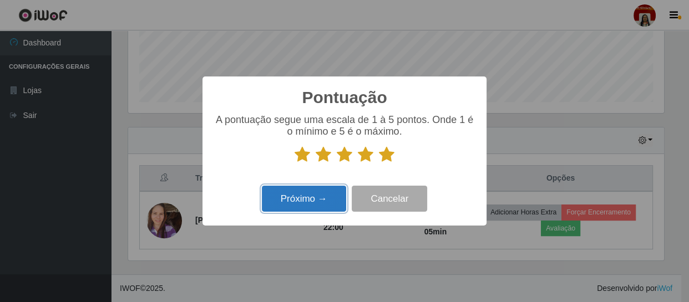
click at [315, 200] on button "Próximo →" at bounding box center [304, 199] width 84 height 26
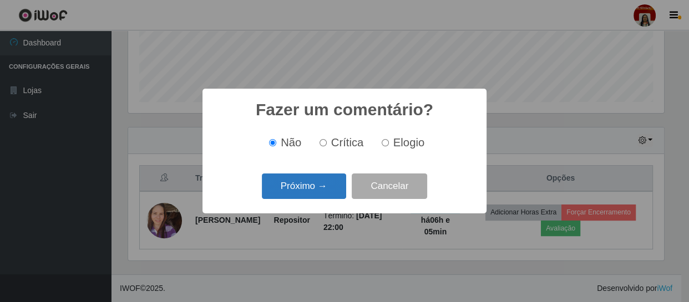
click at [320, 190] on button "Próximo →" at bounding box center [304, 187] width 84 height 26
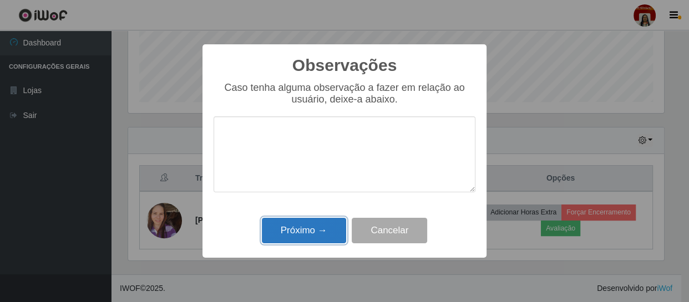
click at [324, 234] on button "Próximo →" at bounding box center [304, 231] width 84 height 26
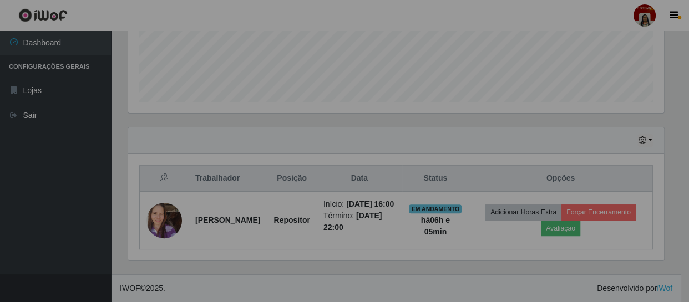
scroll to position [230, 541]
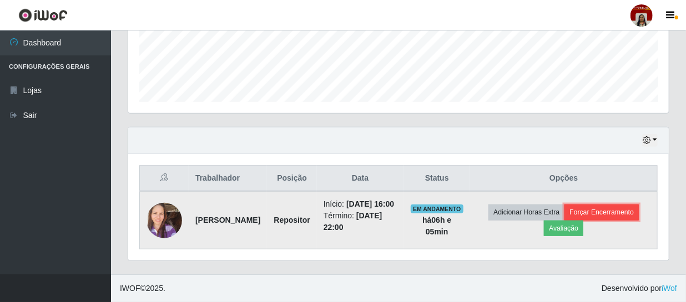
click at [564, 220] on button "Forçar Encerramento" at bounding box center [601, 213] width 74 height 16
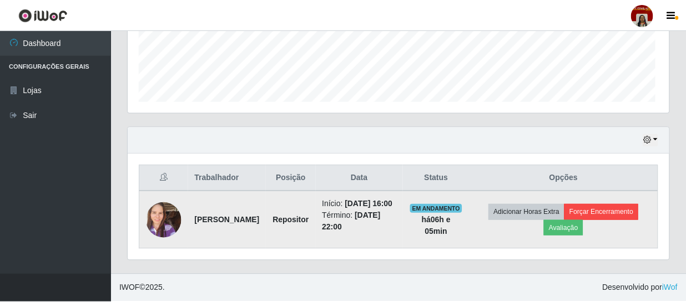
scroll to position [230, 536]
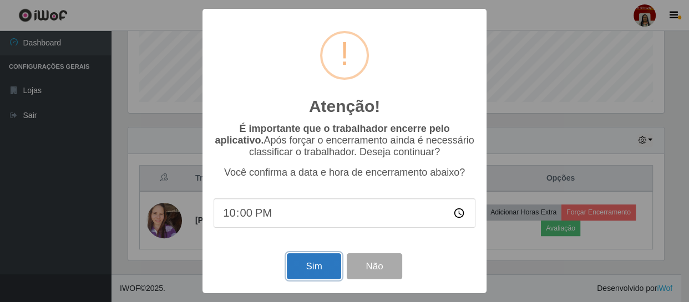
click at [320, 260] on button "Sim" at bounding box center [314, 267] width 54 height 26
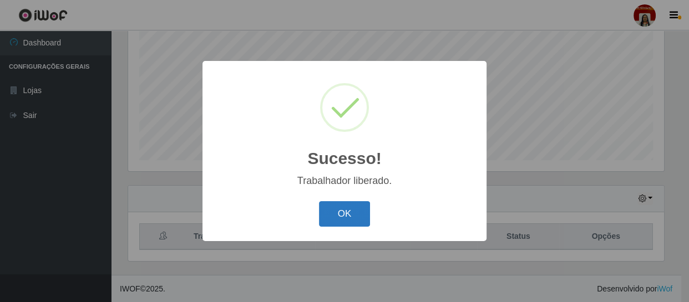
click at [337, 211] on button "OK" at bounding box center [345, 214] width 52 height 26
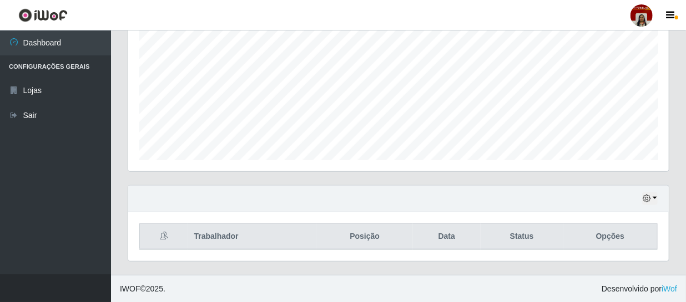
drag, startPoint x: 685, startPoint y: 189, endPoint x: 688, endPoint y: 100, distance: 88.9
click at [686, 100] on html "Perfil Alterar Senha Sair Dashboard Configurações Gerais Lojas Sair Carregando.…" at bounding box center [343, 33] width 686 height 539
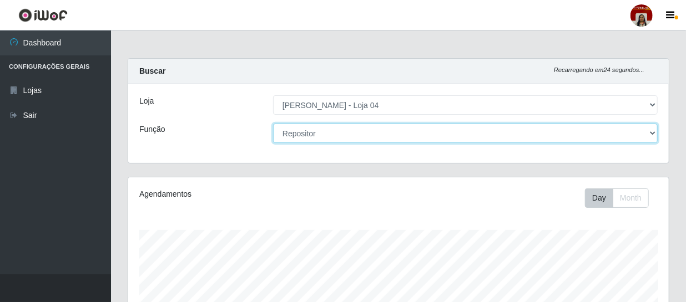
click at [397, 133] on select "[Selecione...] ASG ASG + ASG ++ Auxiliar de Depósito Auxiliar de Depósito + Aux…" at bounding box center [465, 133] width 385 height 19
click at [273, 124] on select "[Selecione...] ASG ASG + ASG ++ Auxiliar de Depósito Auxiliar de Depósito + Aux…" at bounding box center [465, 133] width 385 height 19
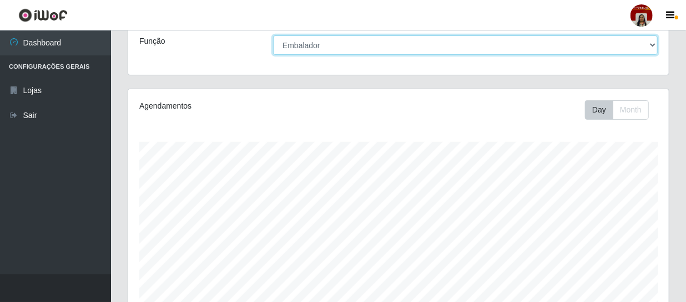
click at [436, 43] on select "[Selecione...] ASG ASG + ASG ++ Auxiliar de Depósito Auxiliar de Depósito + Aux…" at bounding box center [465, 45] width 385 height 19
click at [509, 42] on select "[Selecione...] ASG ASG + ASG ++ Auxiliar de Depósito Auxiliar de Depósito + Aux…" at bounding box center [465, 45] width 385 height 19
select select "22"
click at [273, 36] on select "[Selecione...] ASG ASG + ASG ++ Auxiliar de Depósito Auxiliar de Depósito + Aux…" at bounding box center [465, 45] width 385 height 19
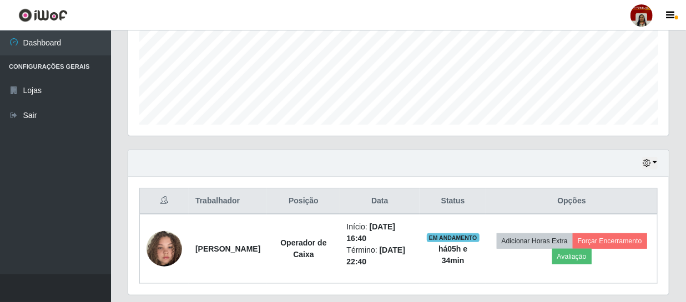
scroll to position [305, 0]
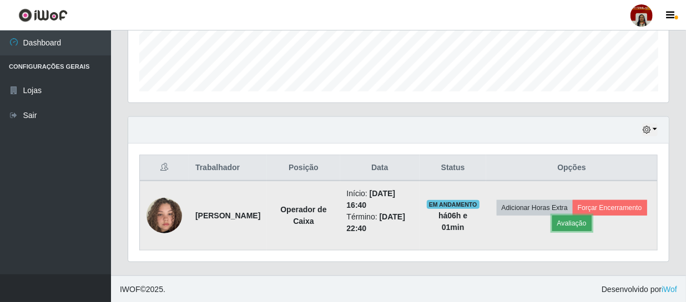
click at [592, 226] on button "Avaliação" at bounding box center [571, 224] width 39 height 16
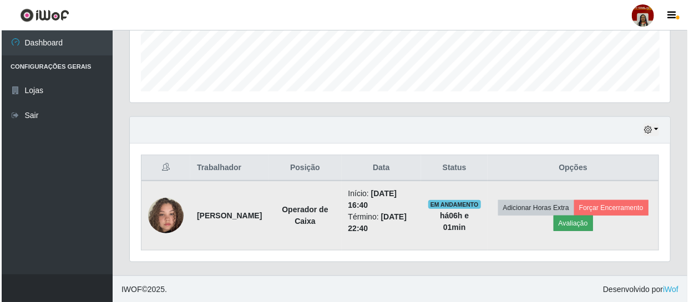
scroll to position [230, 536]
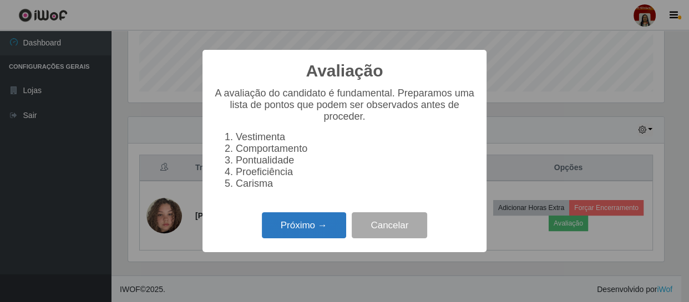
click at [315, 230] on button "Próximo →" at bounding box center [304, 226] width 84 height 26
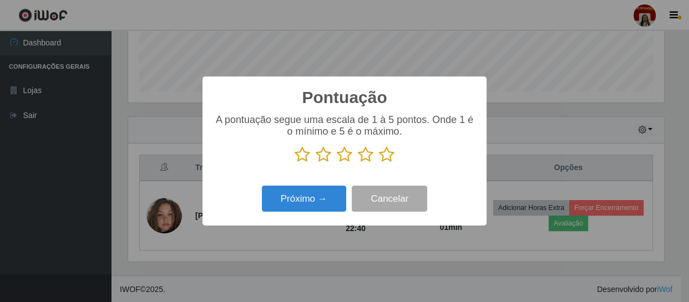
scroll to position [554741, 554435]
click at [391, 150] on icon at bounding box center [387, 155] width 16 height 17
click at [379, 163] on input "radio" at bounding box center [379, 163] width 0 height 0
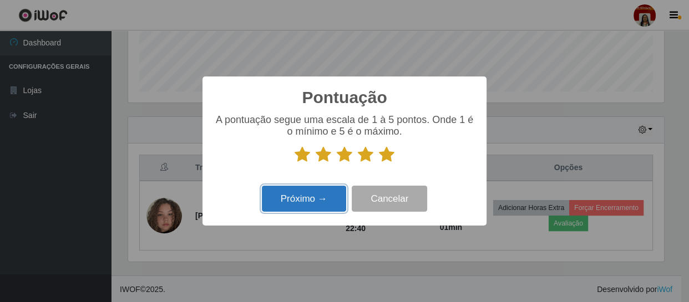
click at [332, 199] on button "Próximo →" at bounding box center [304, 199] width 84 height 26
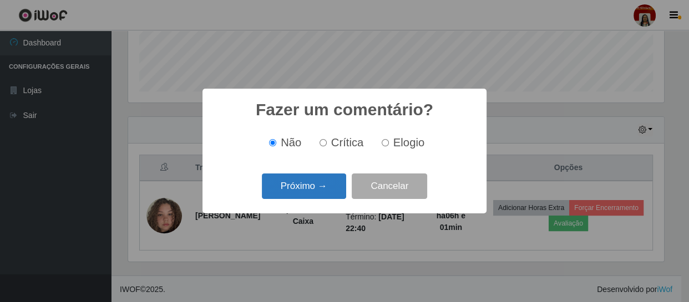
click at [324, 196] on button "Próximo →" at bounding box center [304, 187] width 84 height 26
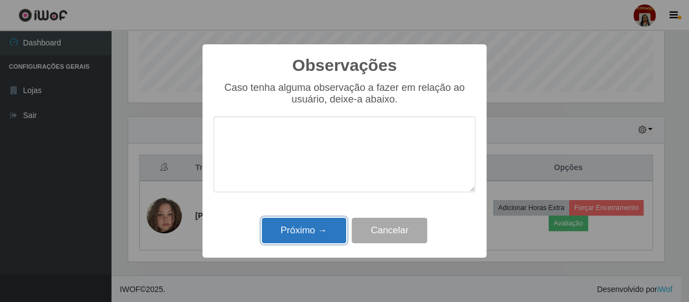
click at [329, 221] on button "Próximo →" at bounding box center [304, 231] width 84 height 26
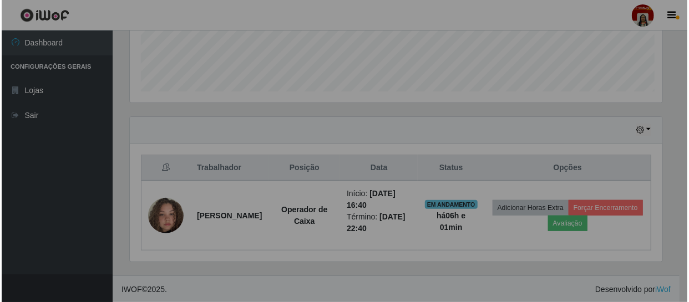
scroll to position [230, 541]
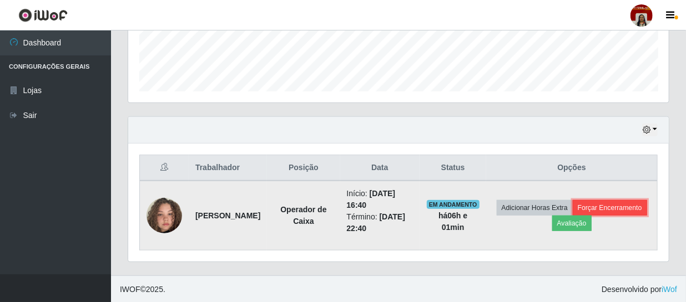
click at [573, 216] on button "Forçar Encerramento" at bounding box center [610, 208] width 74 height 16
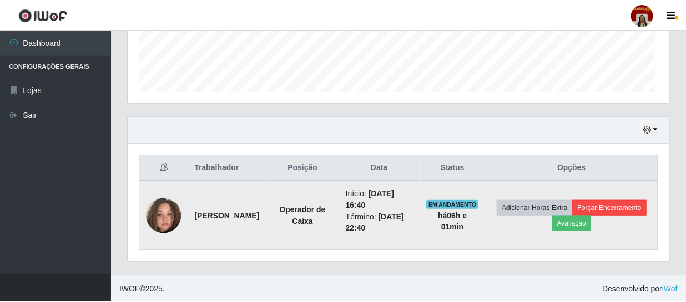
scroll to position [230, 536]
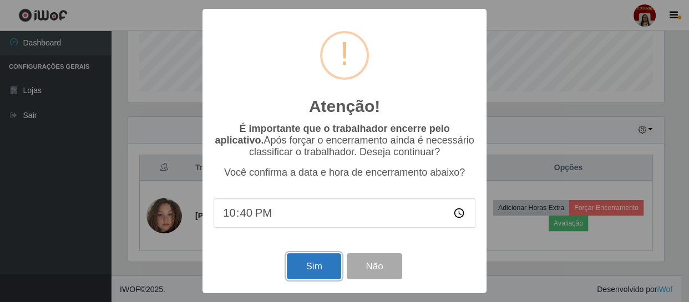
click at [326, 260] on button "Sim" at bounding box center [314, 267] width 54 height 26
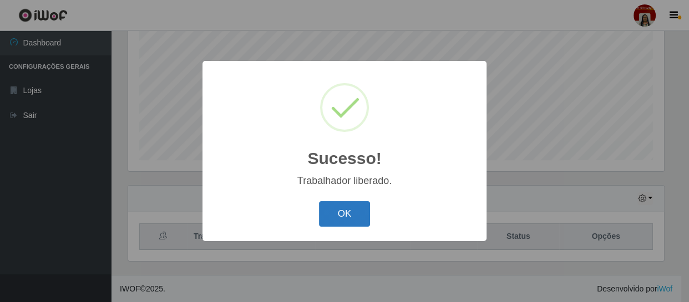
click at [360, 216] on button "OK" at bounding box center [345, 214] width 52 height 26
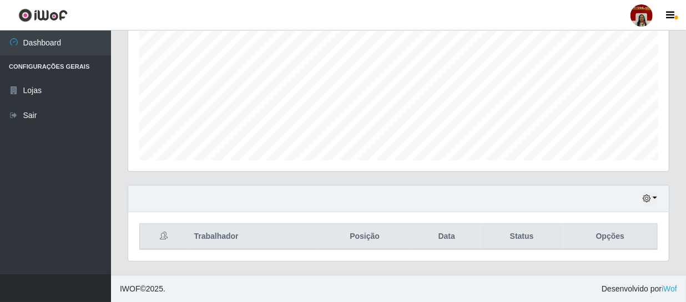
scroll to position [0, 0]
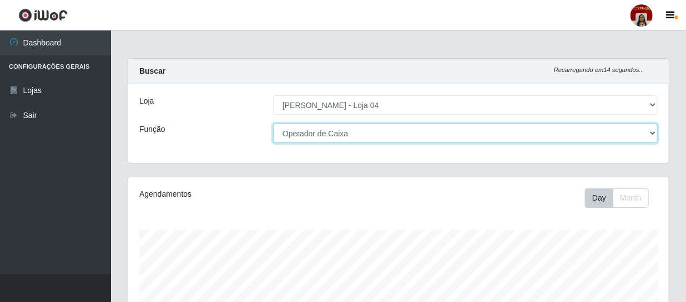
click at [361, 133] on select "[Selecione...] ASG ASG + ASG ++ Auxiliar de Depósito Auxiliar de Depósito + Aux…" at bounding box center [465, 133] width 385 height 19
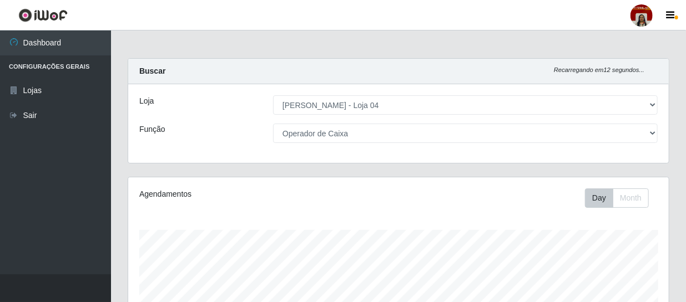
drag, startPoint x: 123, startPoint y: 21, endPoint x: 125, endPoint y: 11, distance: 9.7
click at [123, 21] on header "Perfil Alterar Senha Sair" at bounding box center [343, 15] width 686 height 31
